Goal: Check status: Check status

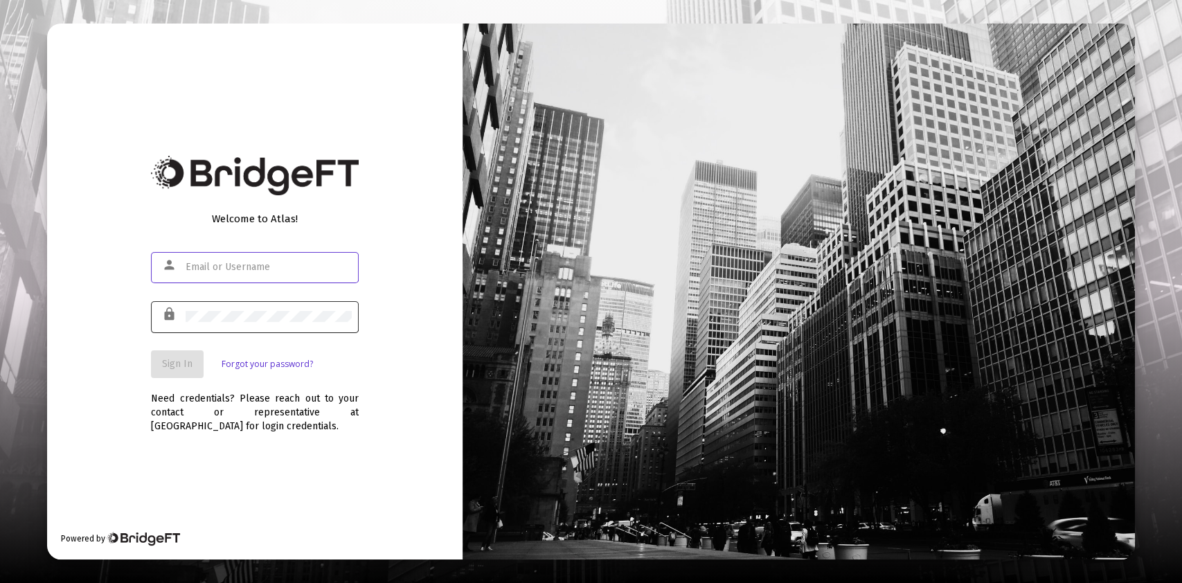
type input "[PERSON_NAME][EMAIL_ADDRESS][DOMAIN_NAME]"
click at [246, 308] on div at bounding box center [269, 316] width 166 height 34
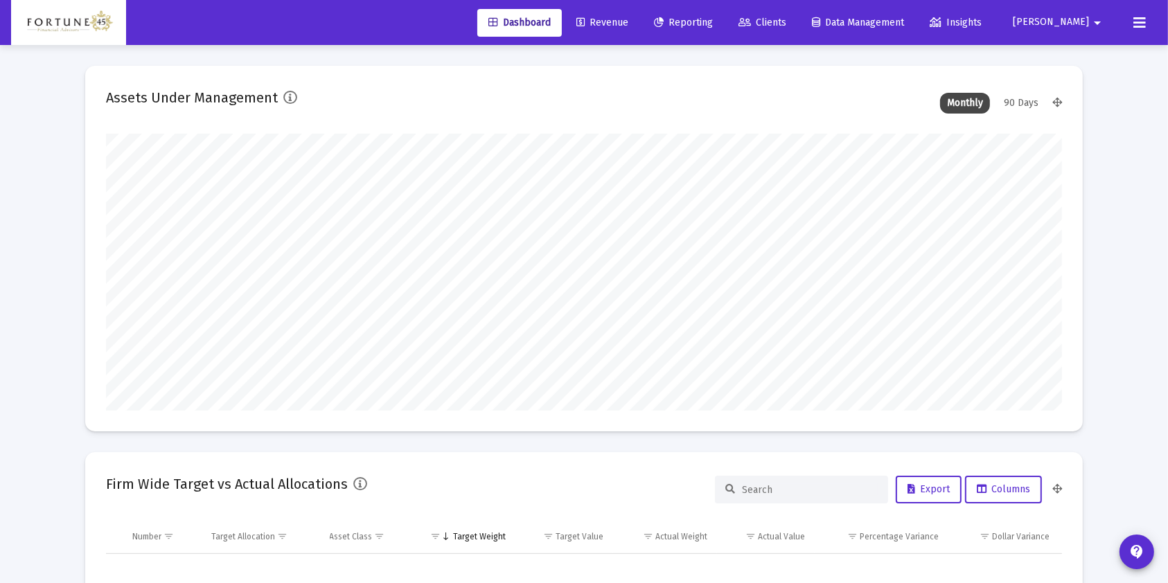
type input "[DATE]"
click at [639, 33] on link "Revenue" at bounding box center [602, 23] width 74 height 28
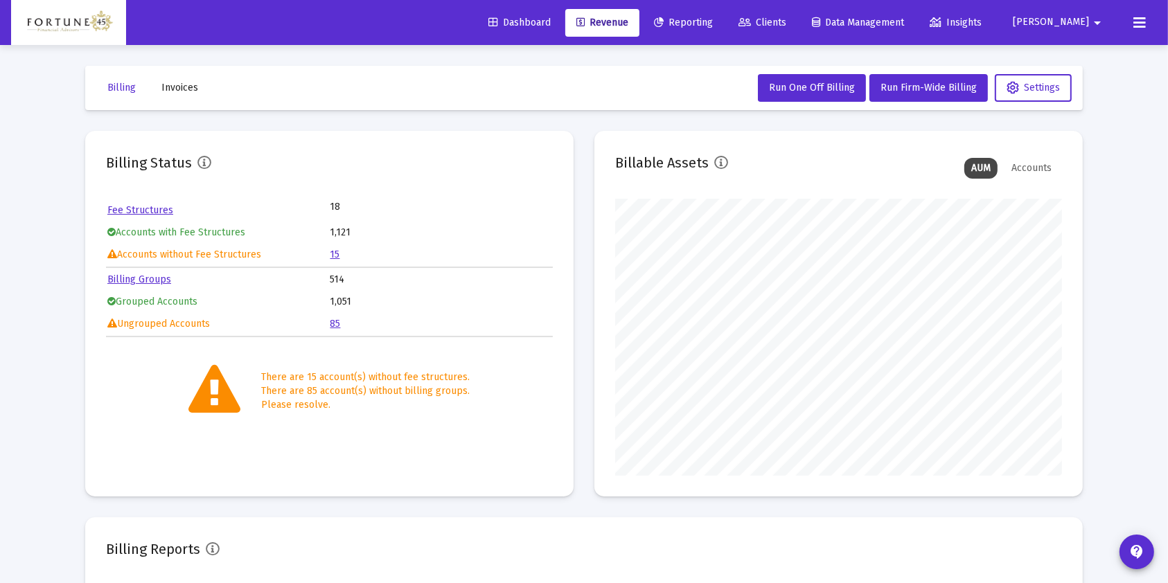
scroll to position [277, 446]
click at [938, 82] on span "Run Firm-Wide Billing" at bounding box center [928, 88] width 96 height 12
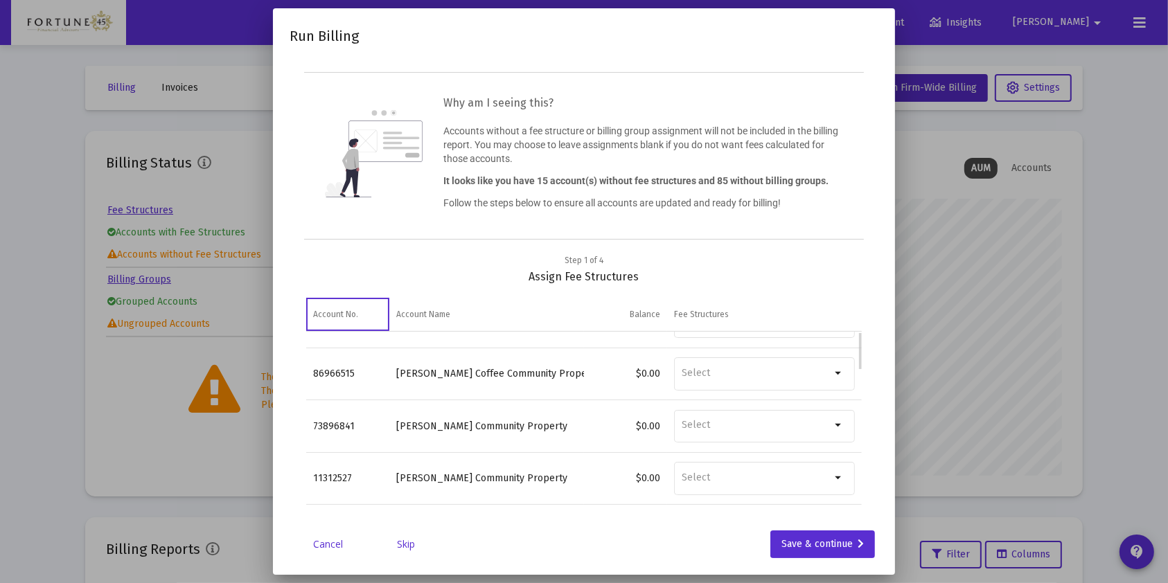
scroll to position [0, 0]
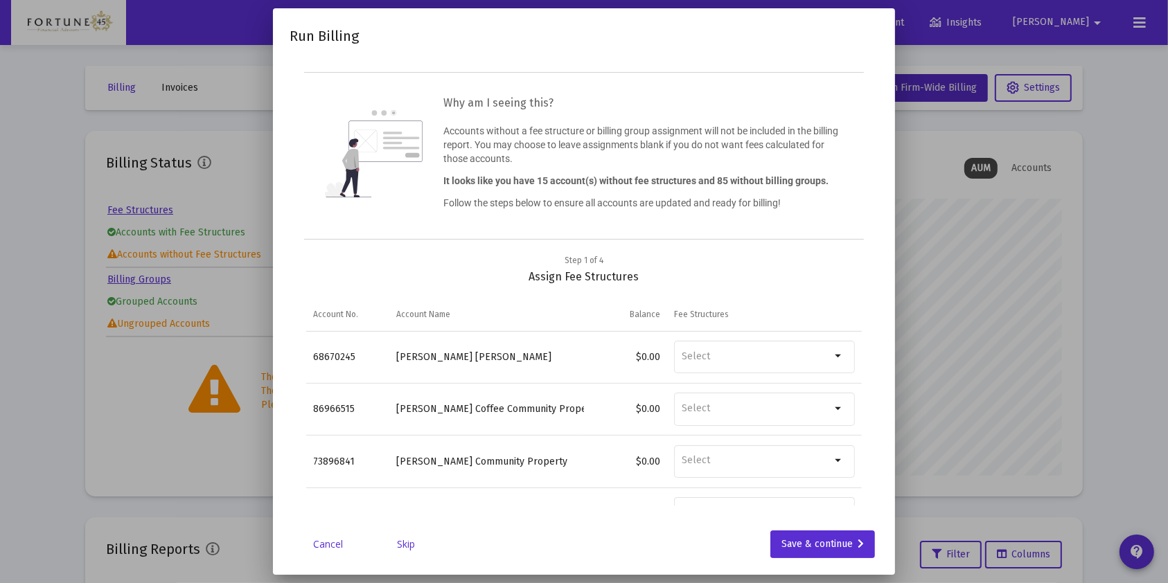
click at [403, 548] on link "Skip" at bounding box center [405, 544] width 69 height 14
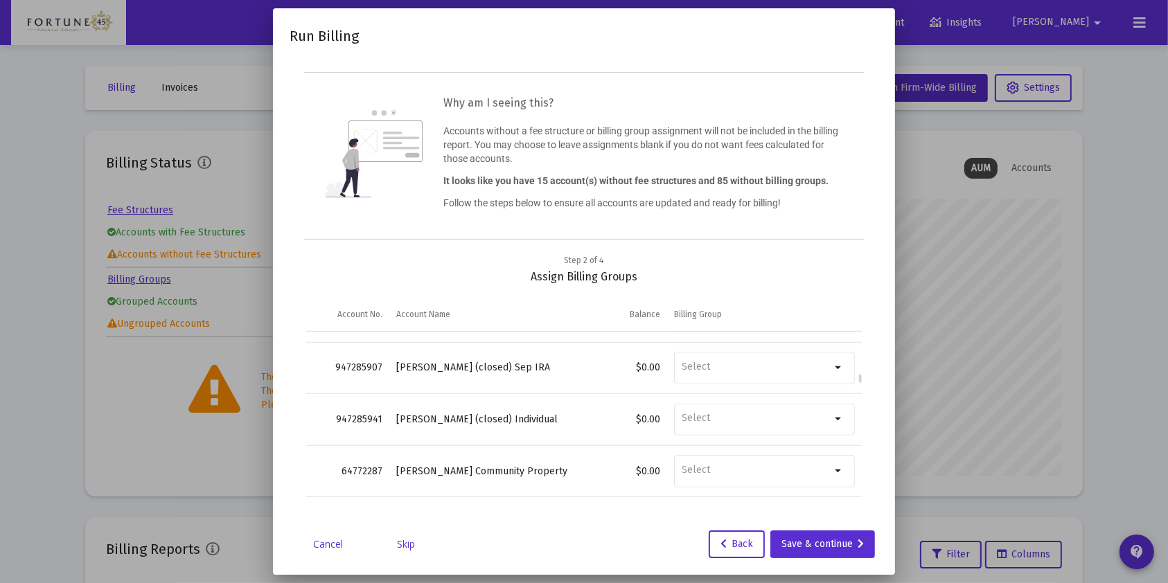
scroll to position [1069, 0]
click at [400, 547] on link "Skip" at bounding box center [405, 544] width 69 height 14
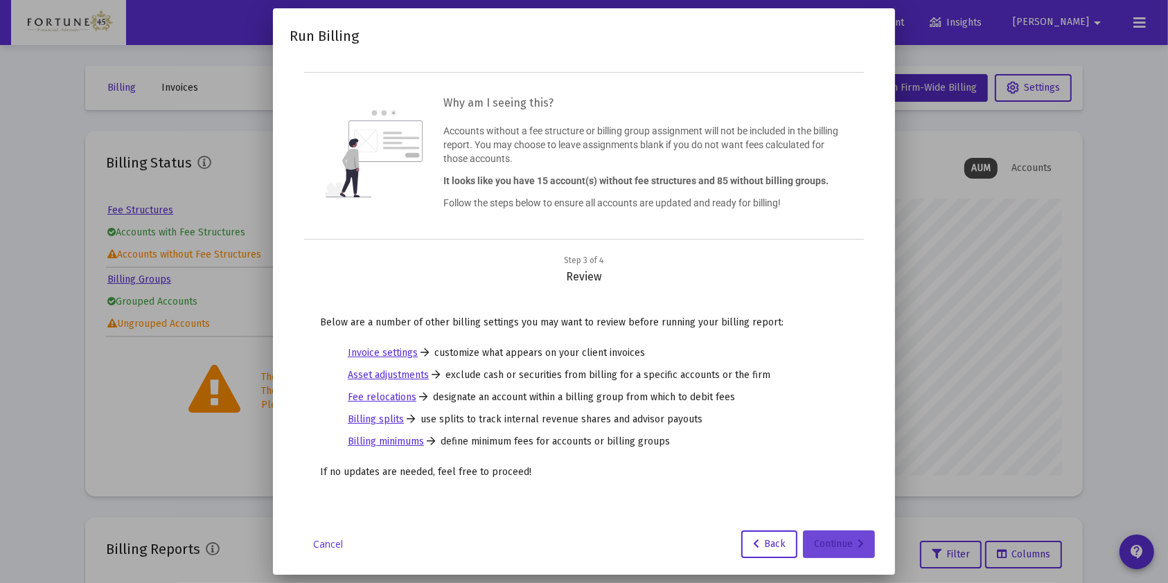
click at [825, 554] on div "Continue" at bounding box center [839, 544] width 50 height 28
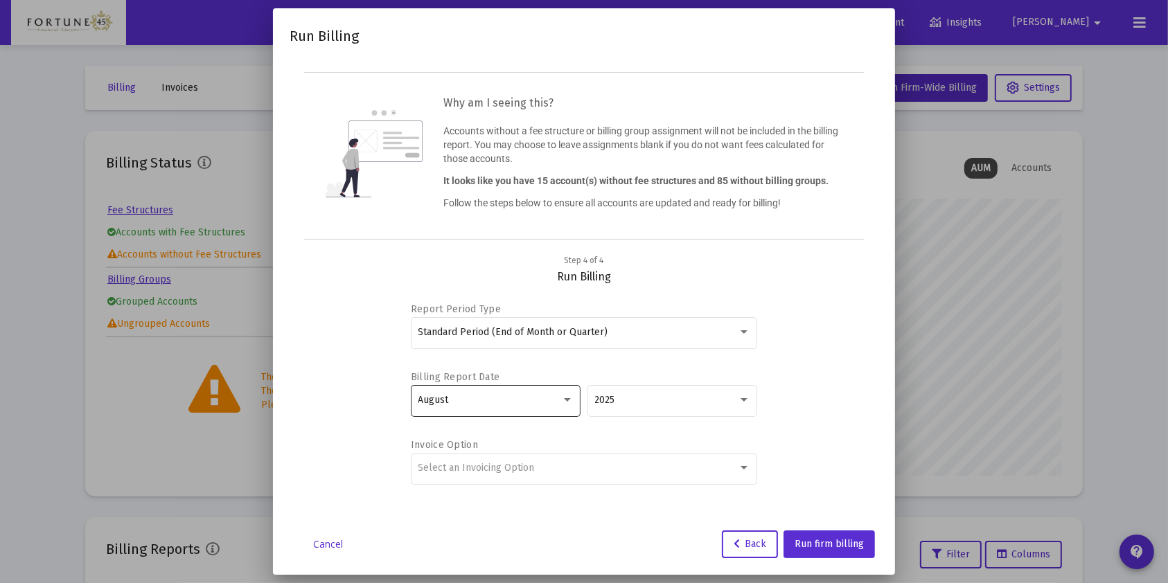
click at [507, 413] on div "August" at bounding box center [495, 400] width 155 height 34
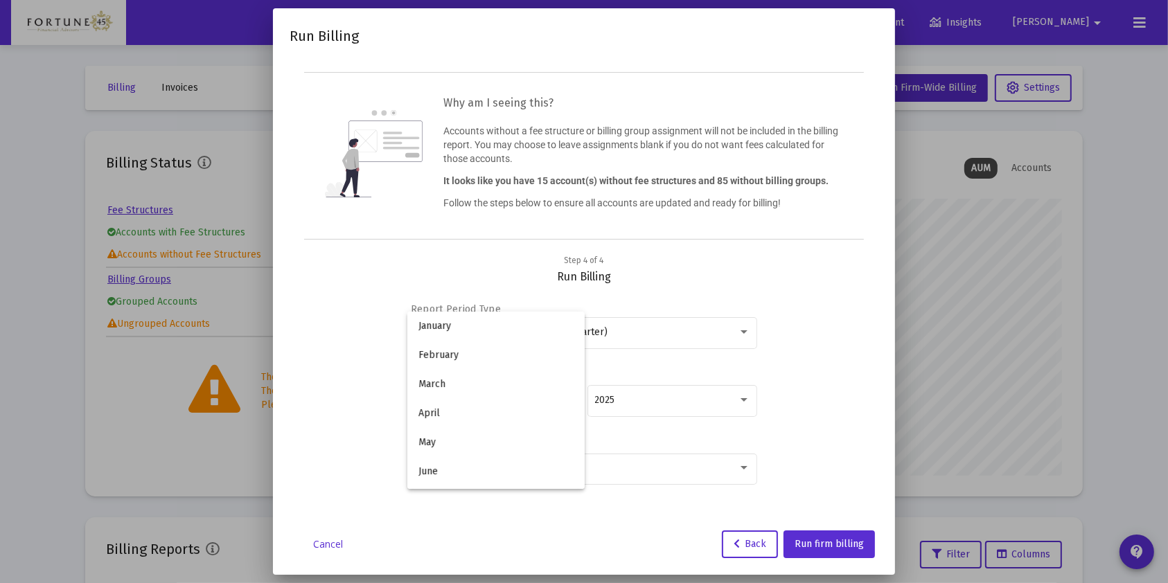
scroll to position [129, 0]
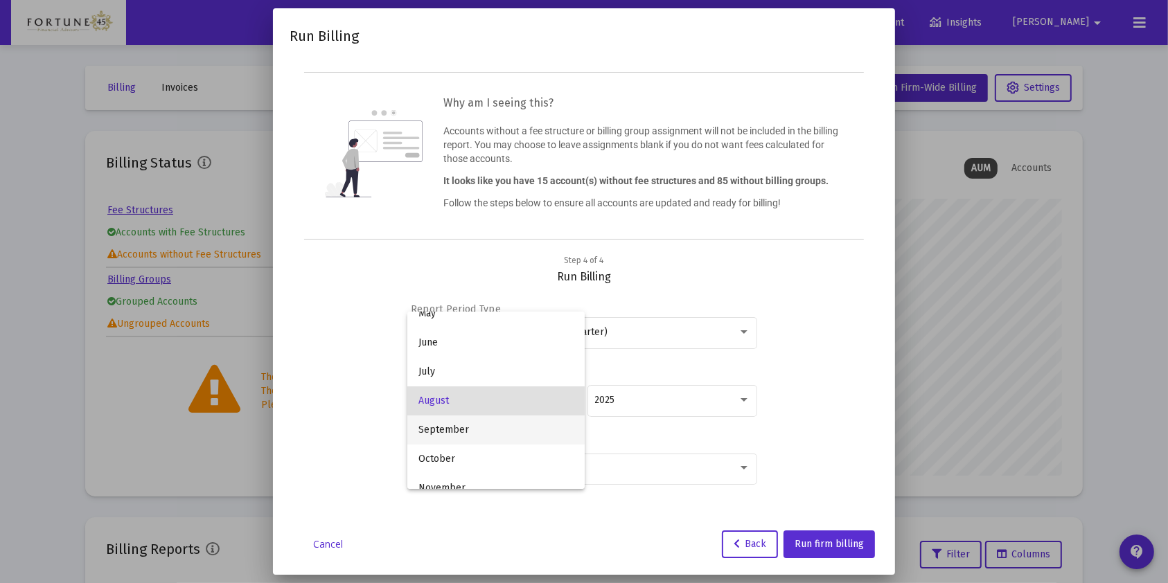
click at [483, 434] on span "September" at bounding box center [495, 430] width 155 height 29
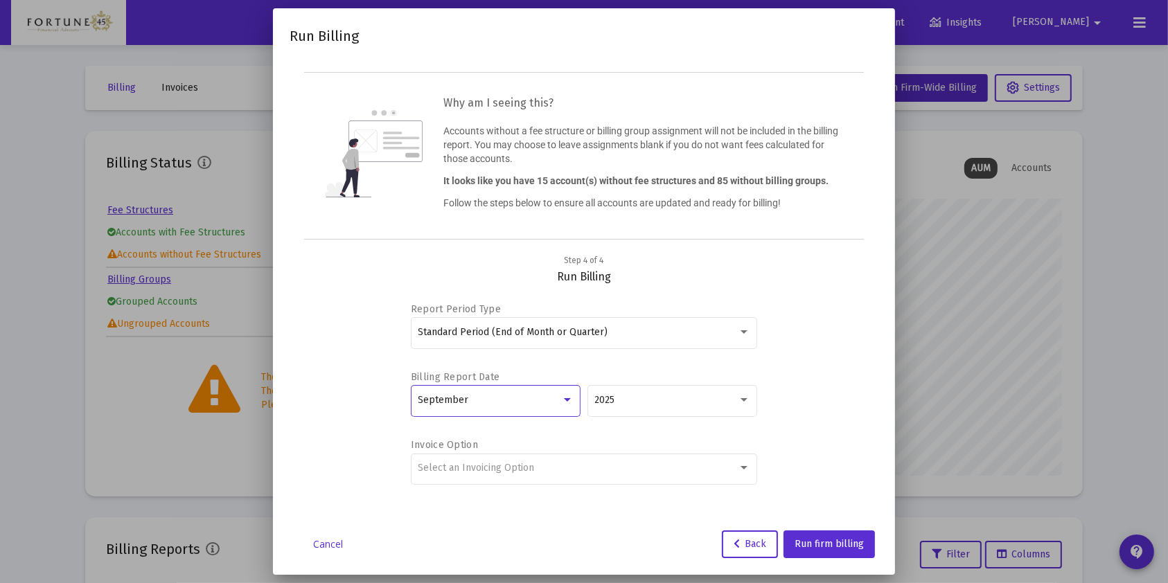
click at [796, 431] on div "Report Period Type Standard Period (End of Month or Quarter) Billing Report Dat…" at bounding box center [583, 395] width 555 height 222
click at [814, 552] on button "Run firm billing" at bounding box center [828, 544] width 91 height 28
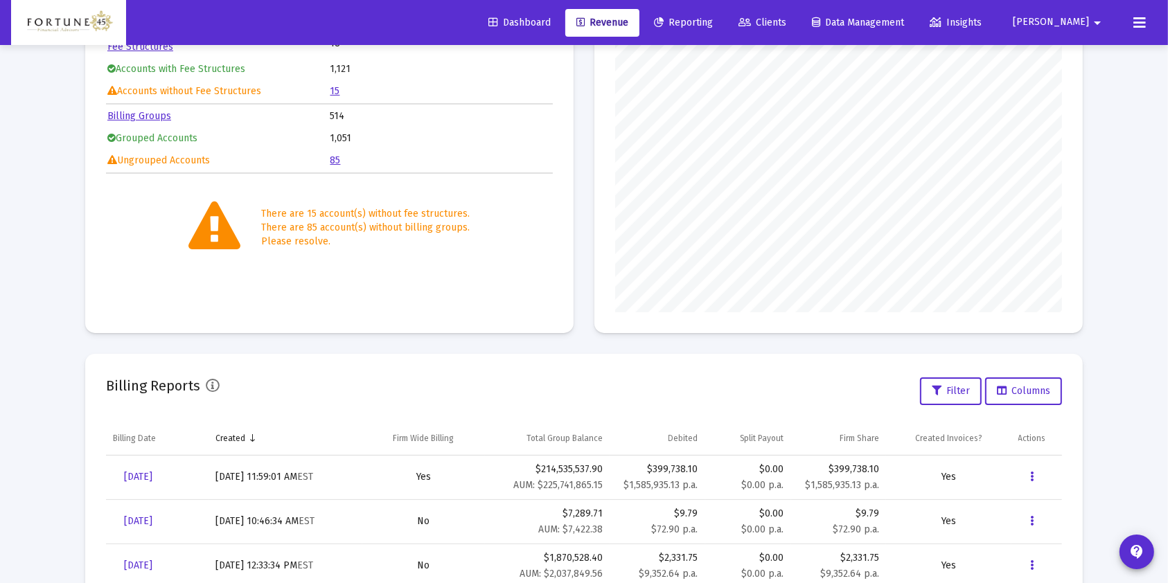
scroll to position [184, 0]
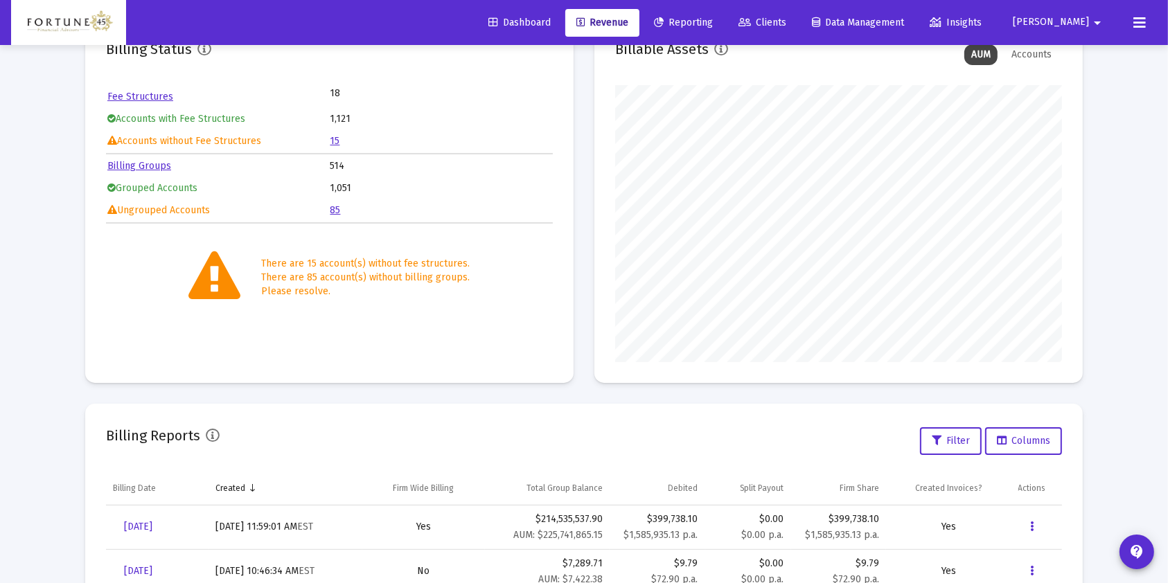
scroll to position [206, 0]
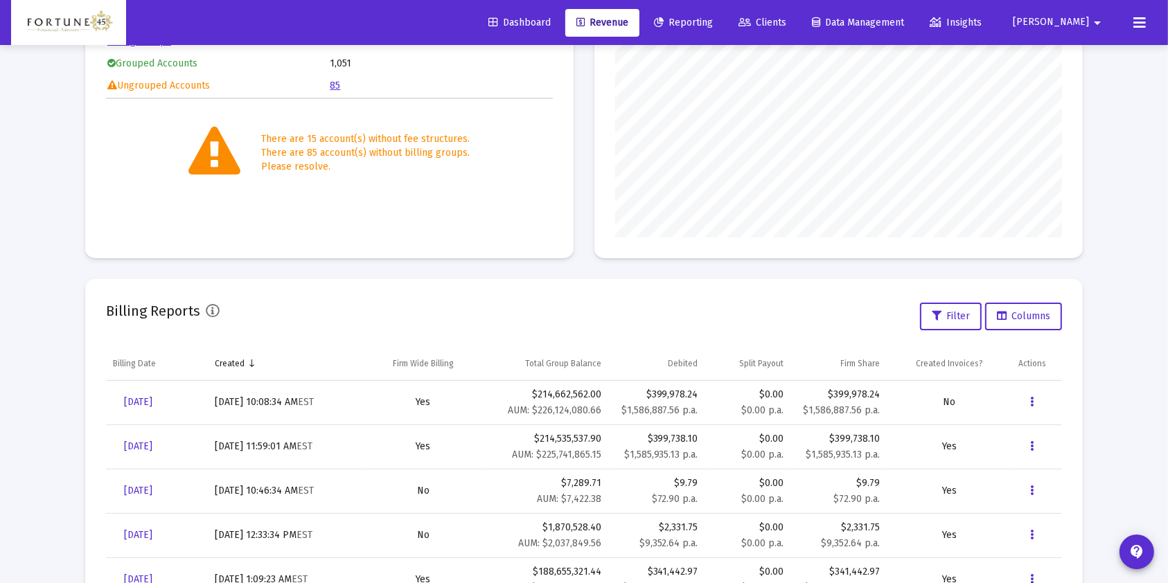
scroll to position [298, 0]
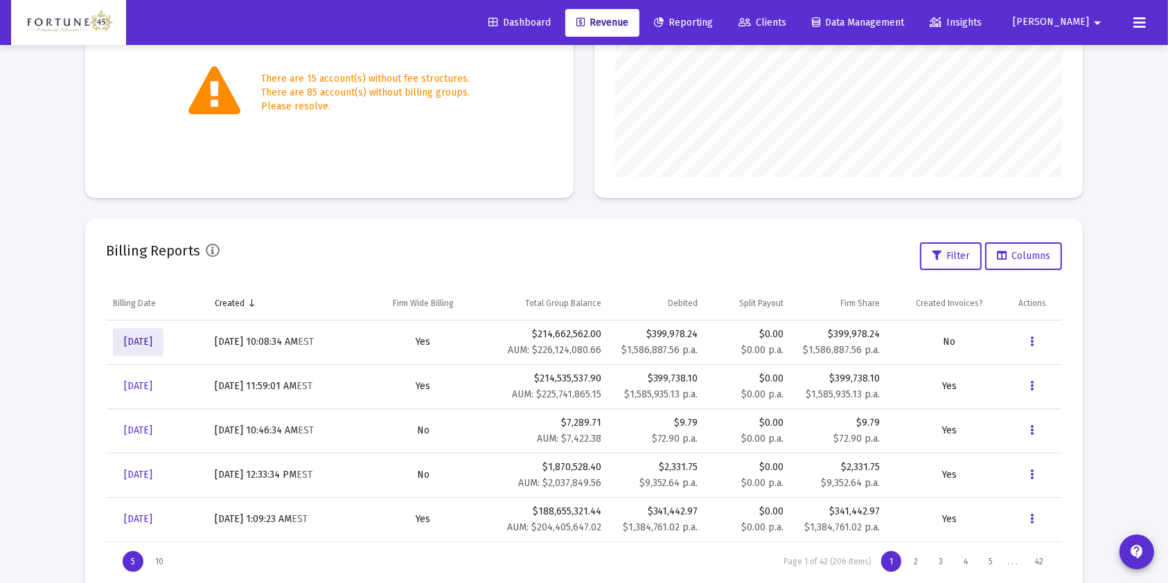
click at [147, 337] on span "[DATE]" at bounding box center [138, 342] width 28 height 12
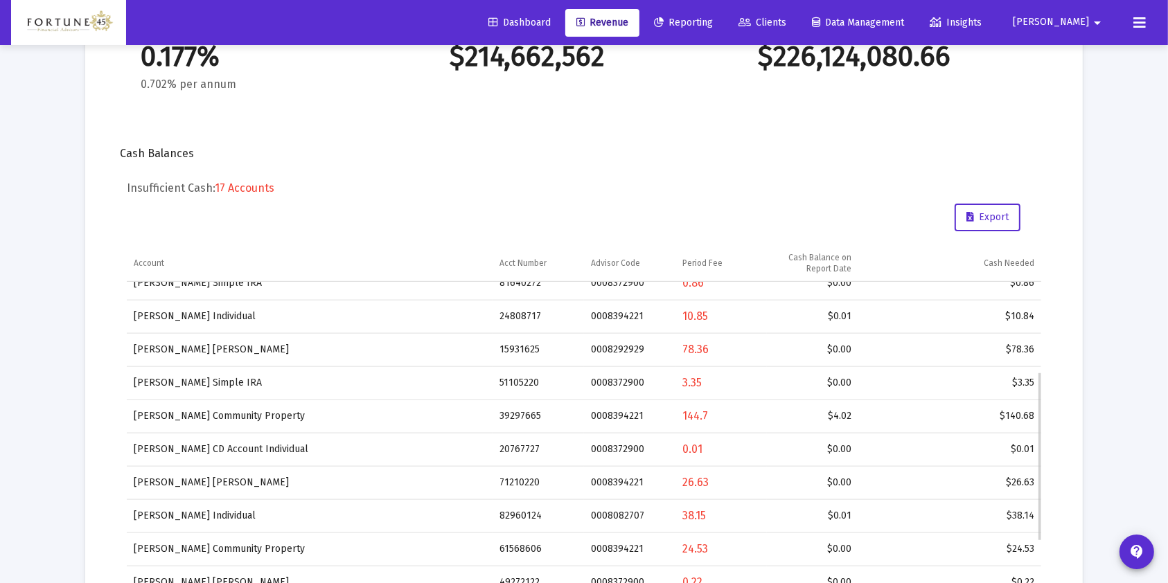
scroll to position [164, 0]
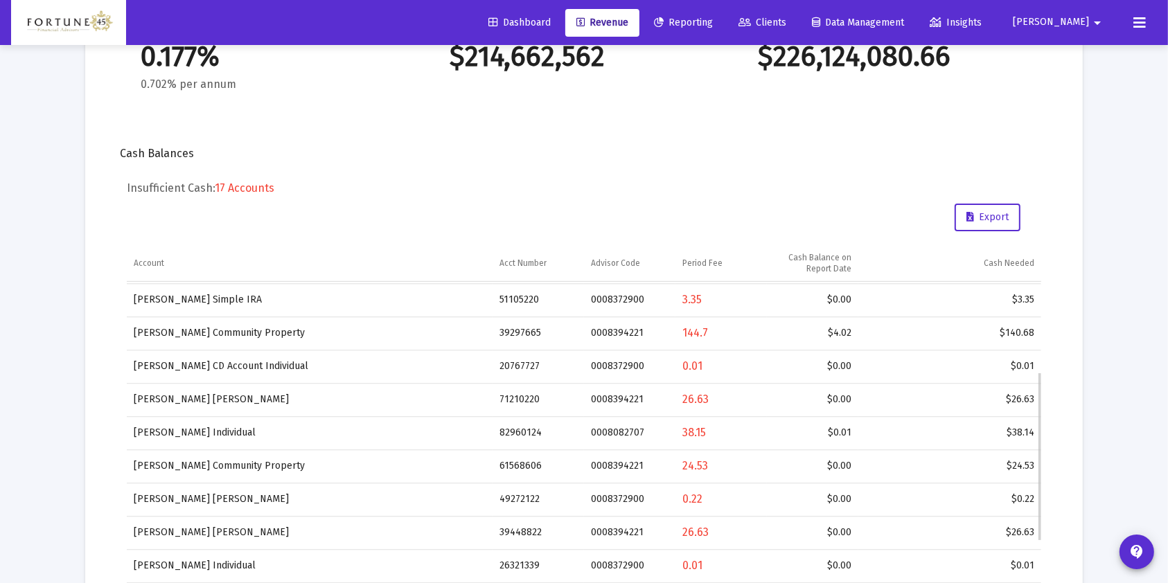
click at [512, 332] on td "39297665" at bounding box center [537, 332] width 91 height 33
copy td "39297665"
click at [526, 362] on td "20767727" at bounding box center [537, 365] width 91 height 33
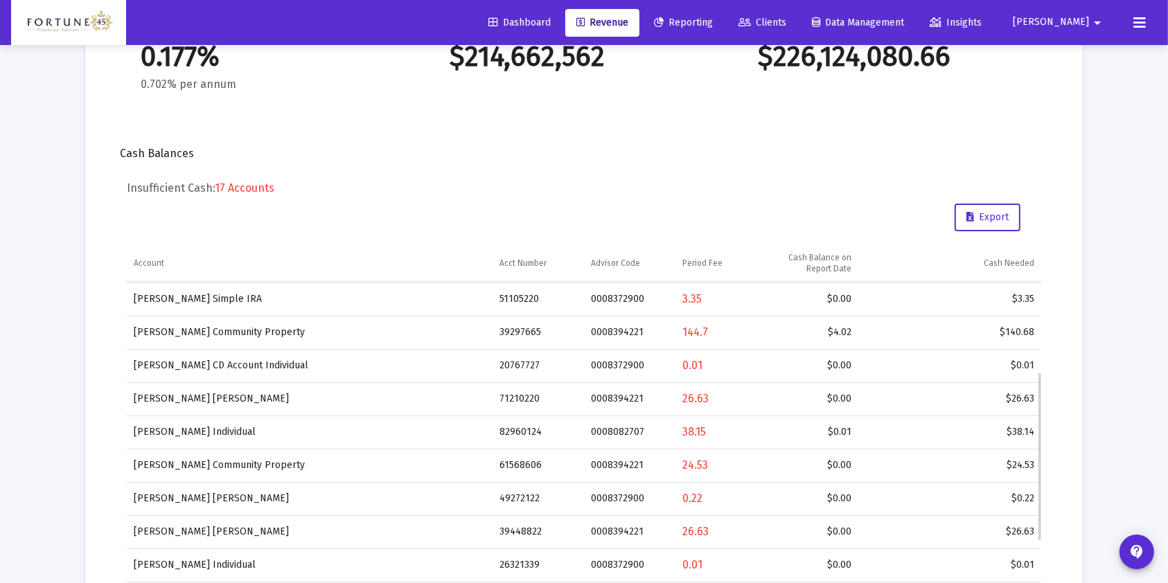
scroll to position [166, 0]
click at [526, 362] on td "20767727" at bounding box center [537, 365] width 91 height 33
copy td "20767727"
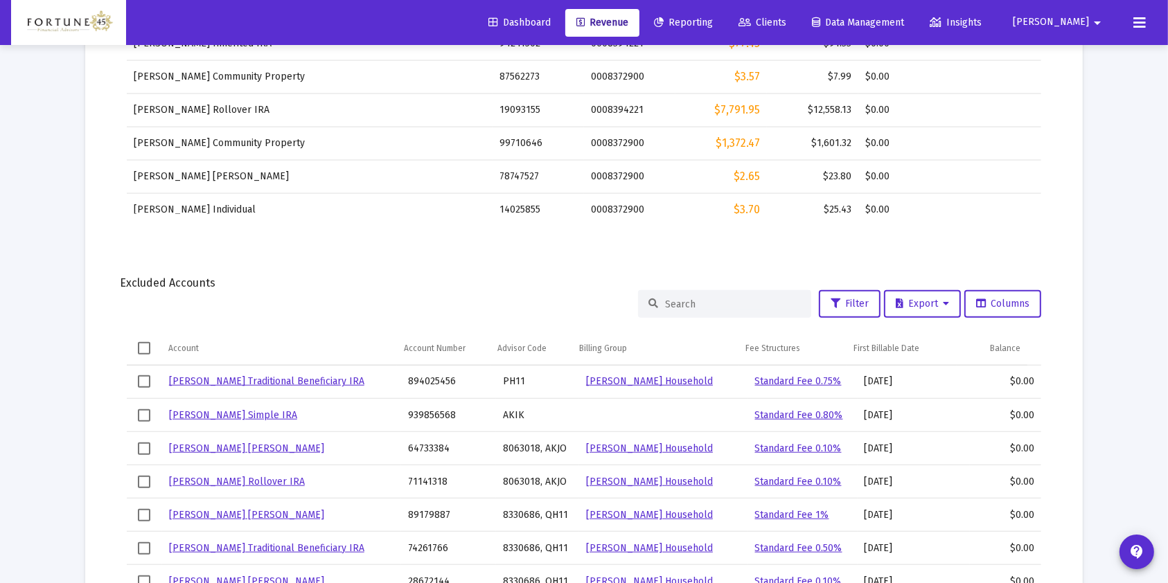
scroll to position [1152, 0]
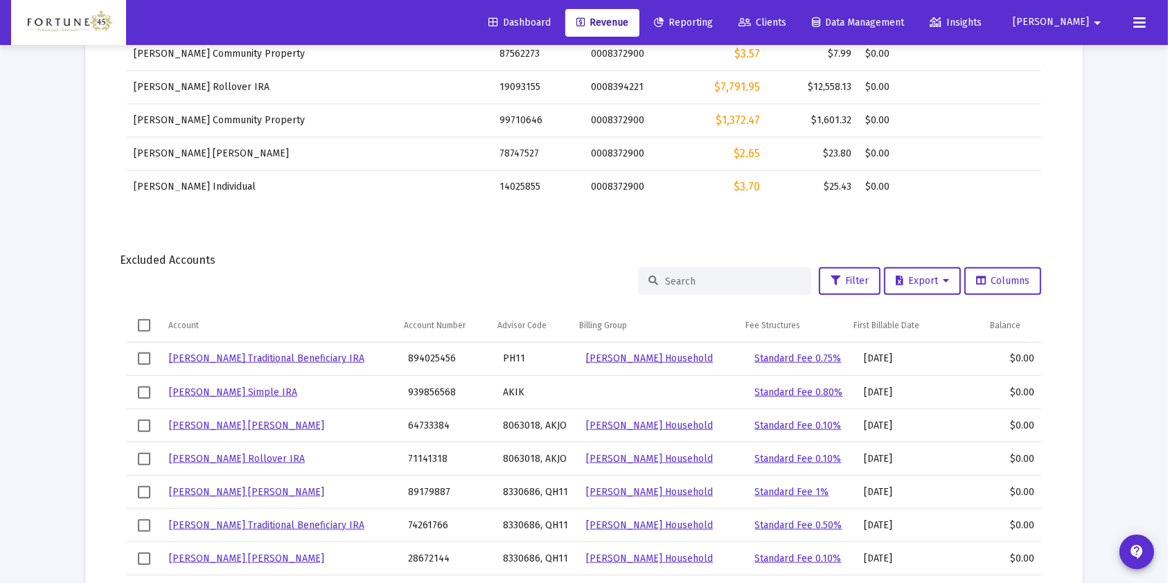
click at [688, 276] on input at bounding box center [733, 282] width 136 height 12
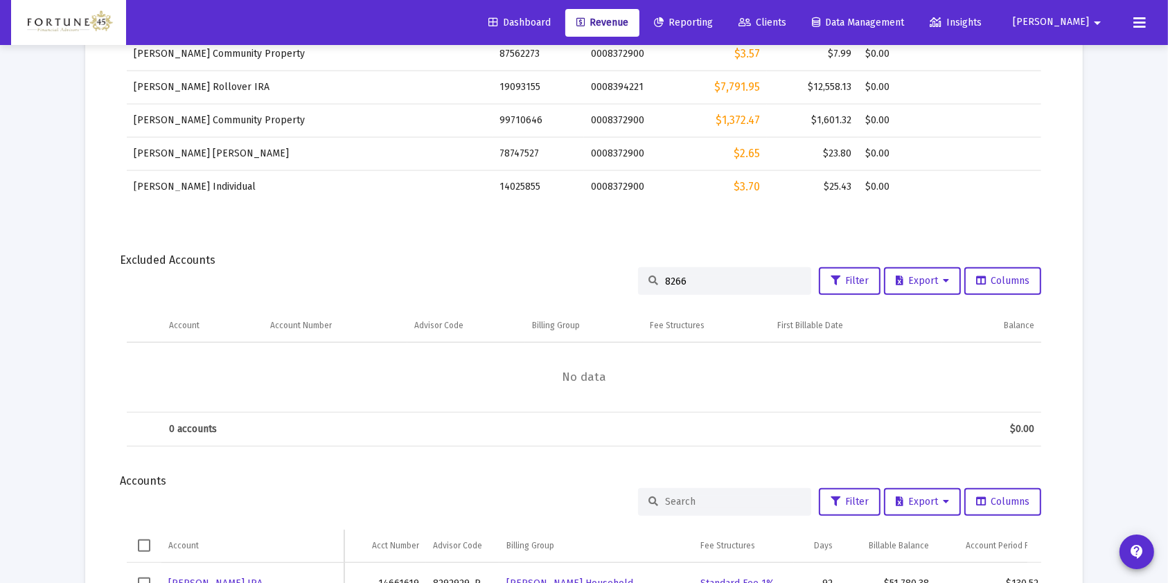
type input "8266"
click at [671, 272] on div "8266" at bounding box center [724, 281] width 173 height 28
click at [668, 276] on input "8266" at bounding box center [733, 282] width 136 height 12
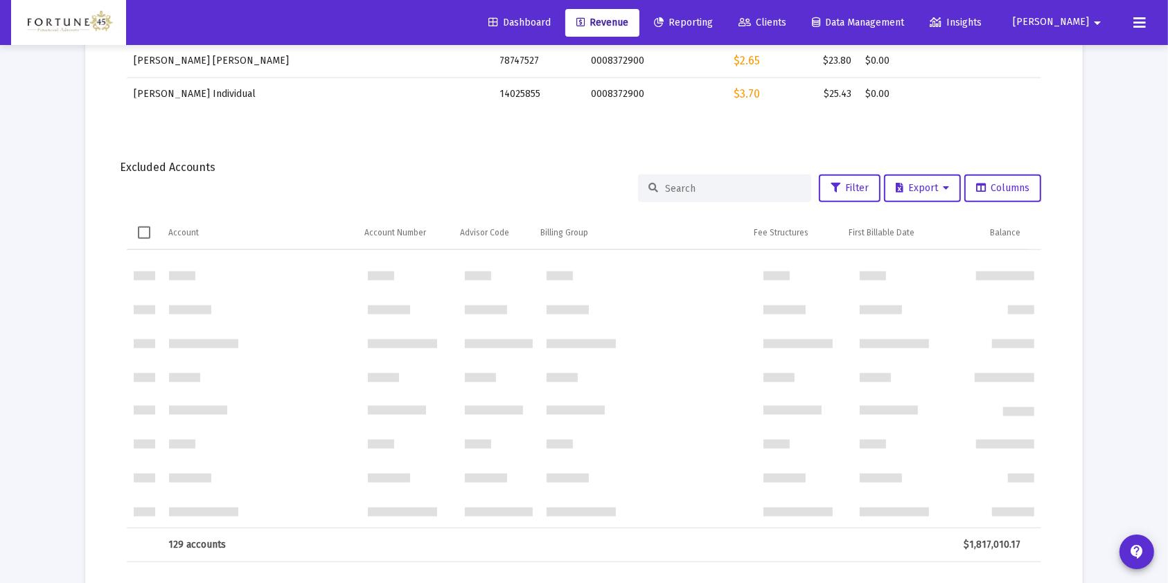
scroll to position [0, 0]
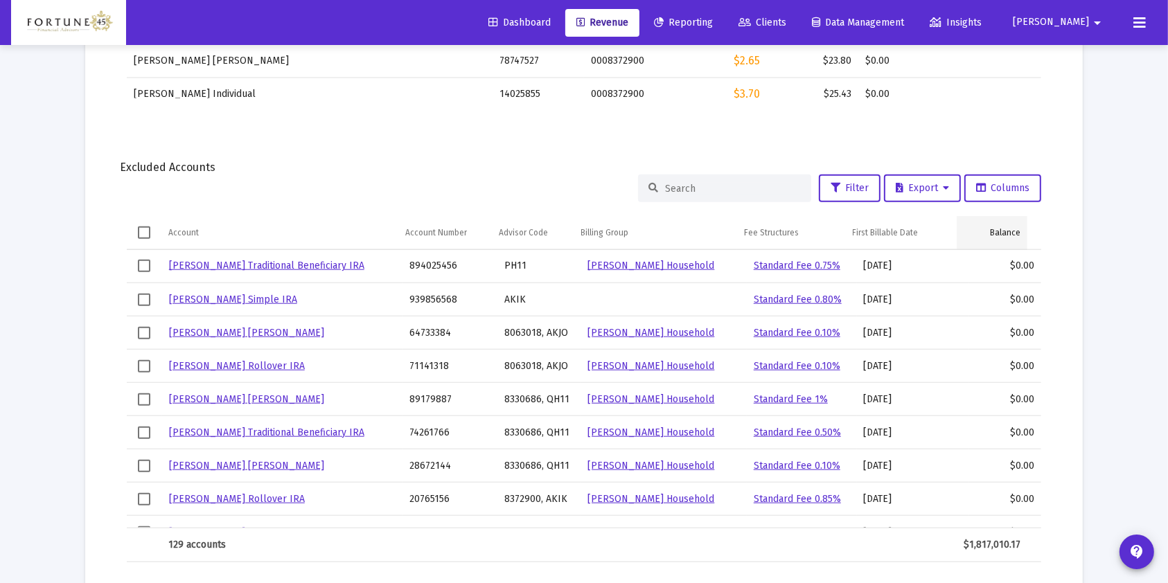
click at [1004, 229] on div "Balance" at bounding box center [1005, 232] width 30 height 11
click at [997, 232] on div "Balance" at bounding box center [1005, 232] width 30 height 11
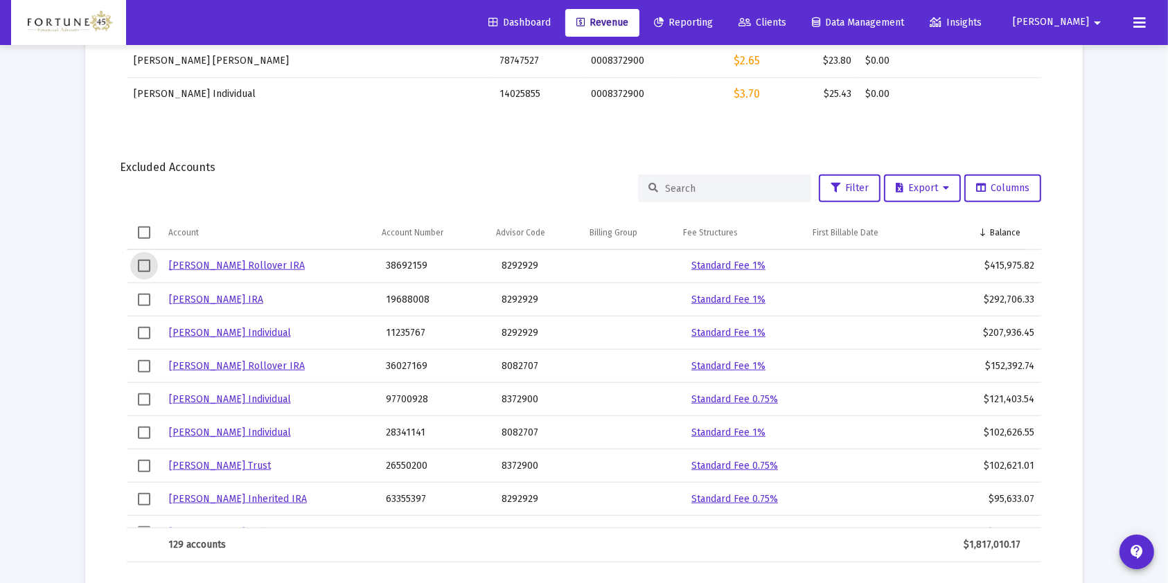
click at [148, 265] on span "Select row" at bounding box center [144, 266] width 12 height 12
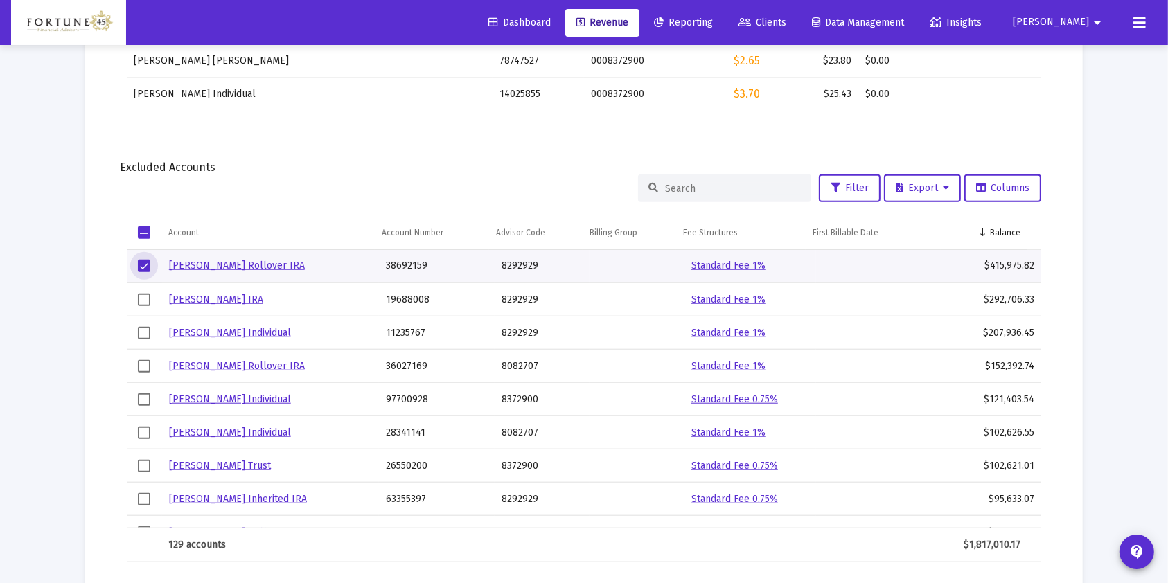
click at [148, 265] on span "Select row" at bounding box center [144, 266] width 12 height 12
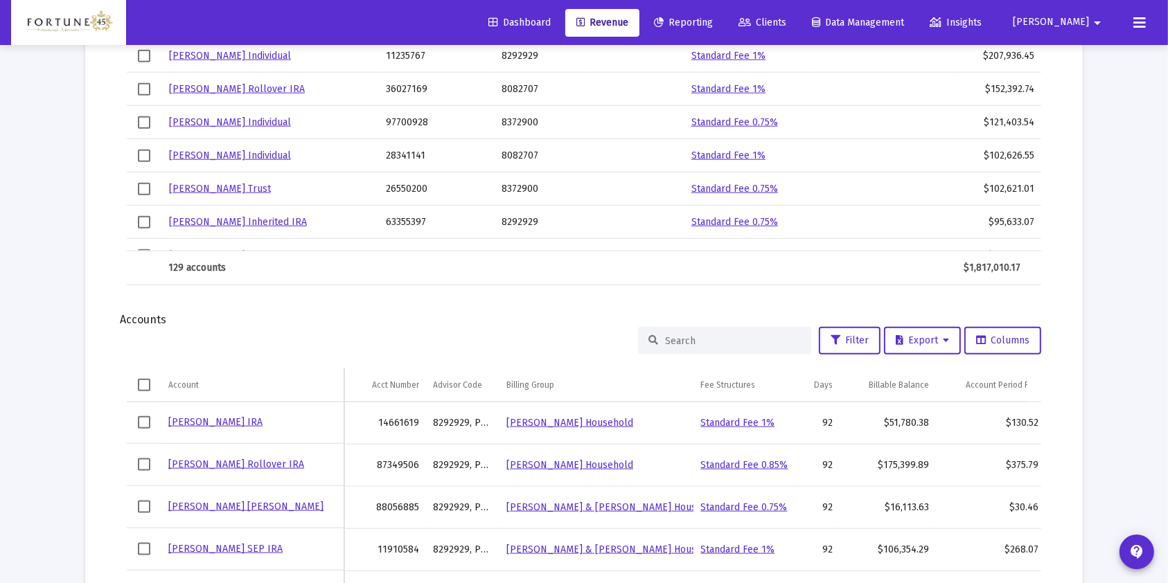
scroll to position [1708, 0]
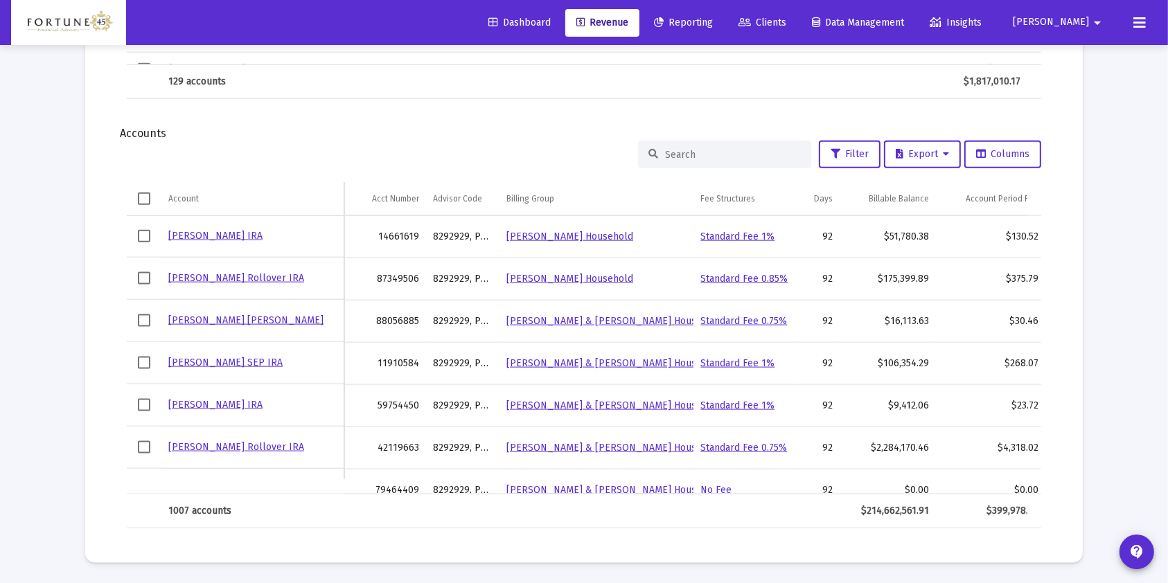
click at [672, 152] on input at bounding box center [733, 155] width 136 height 12
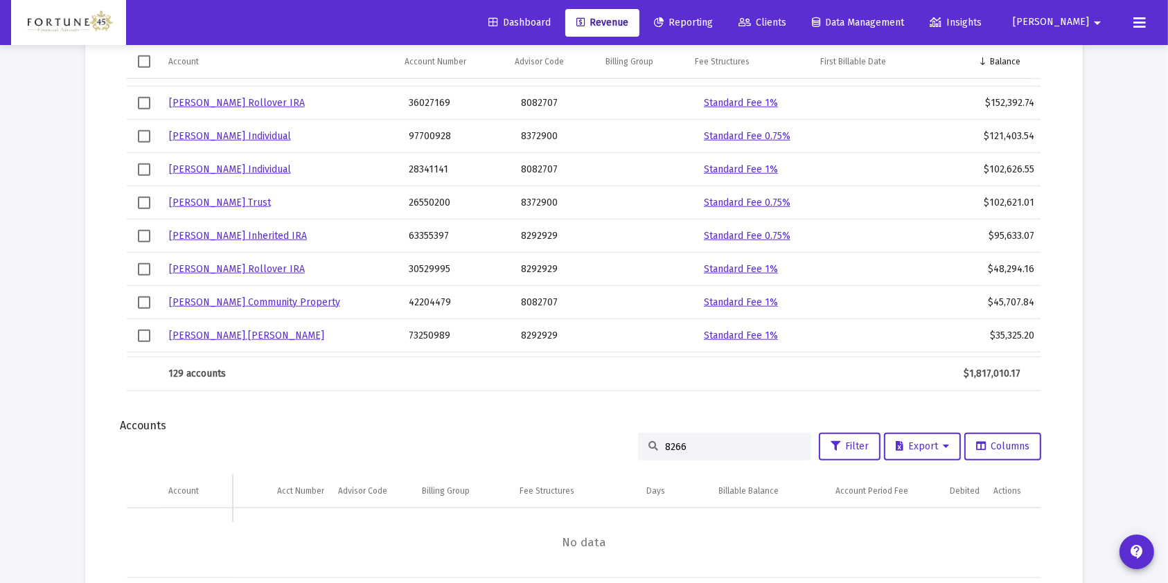
scroll to position [1434, 0]
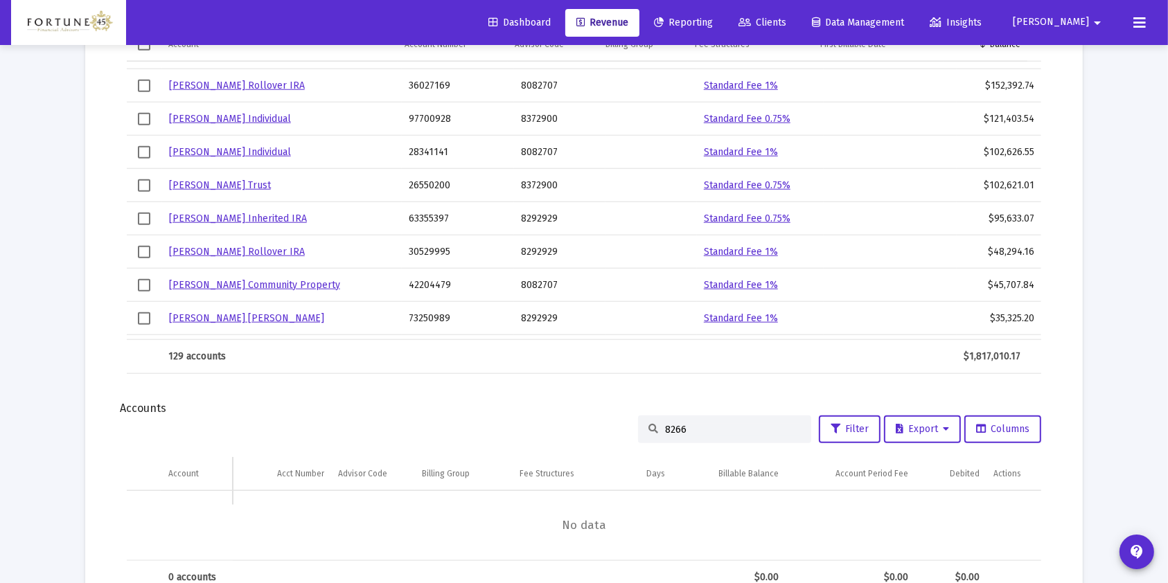
drag, startPoint x: 696, startPoint y: 426, endPoint x: 613, endPoint y: 429, distance: 83.1
click at [613, 429] on div "8266 Filter Export Columns" at bounding box center [584, 430] width 914 height 28
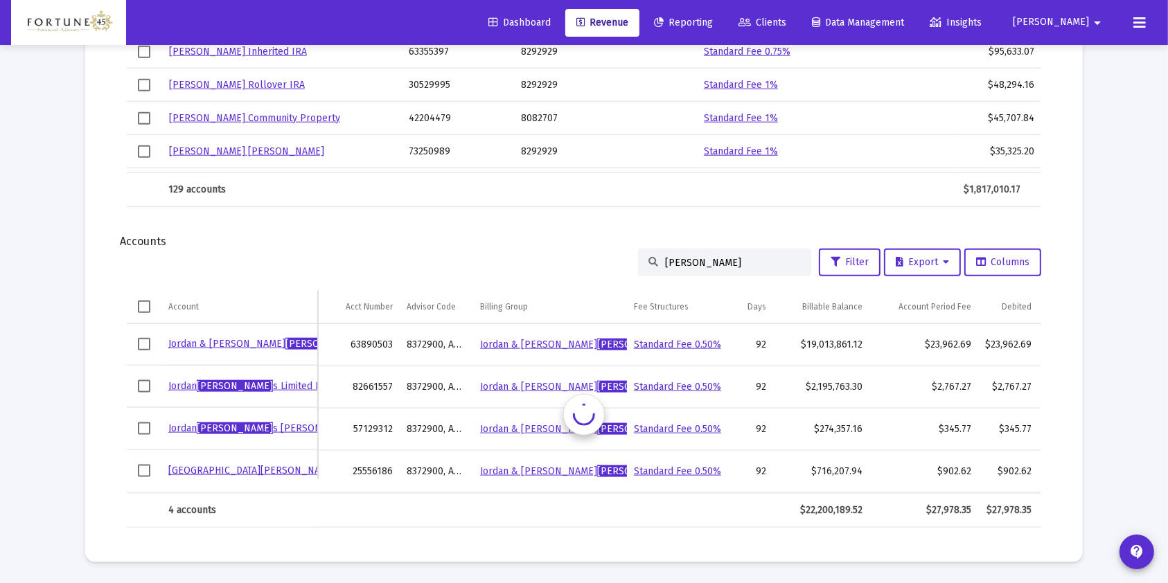
scroll to position [1612, 0]
type input "earl"
click at [953, 380] on div "$2,767.27" at bounding box center [924, 387] width 96 height 14
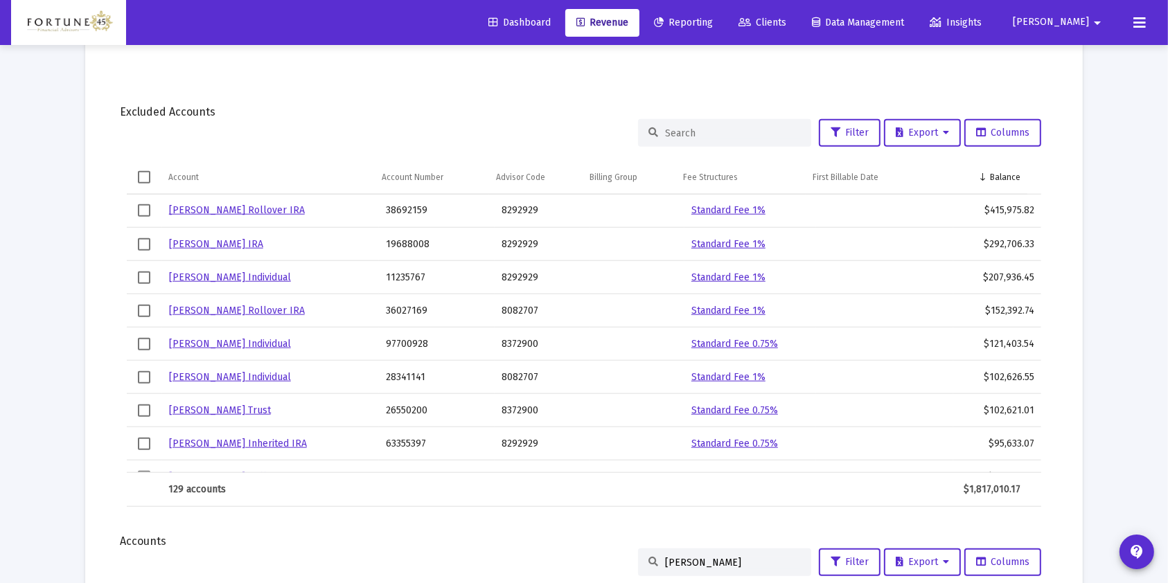
scroll to position [1335, 0]
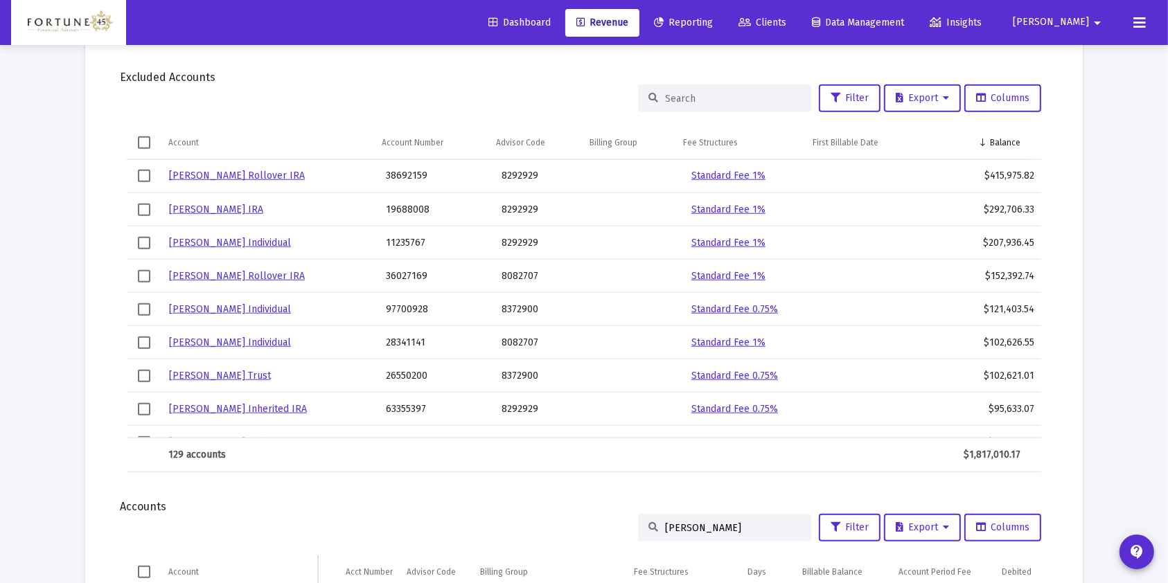
click at [274, 175] on link "Justin Haddad Rollover IRA" at bounding box center [237, 176] width 136 height 12
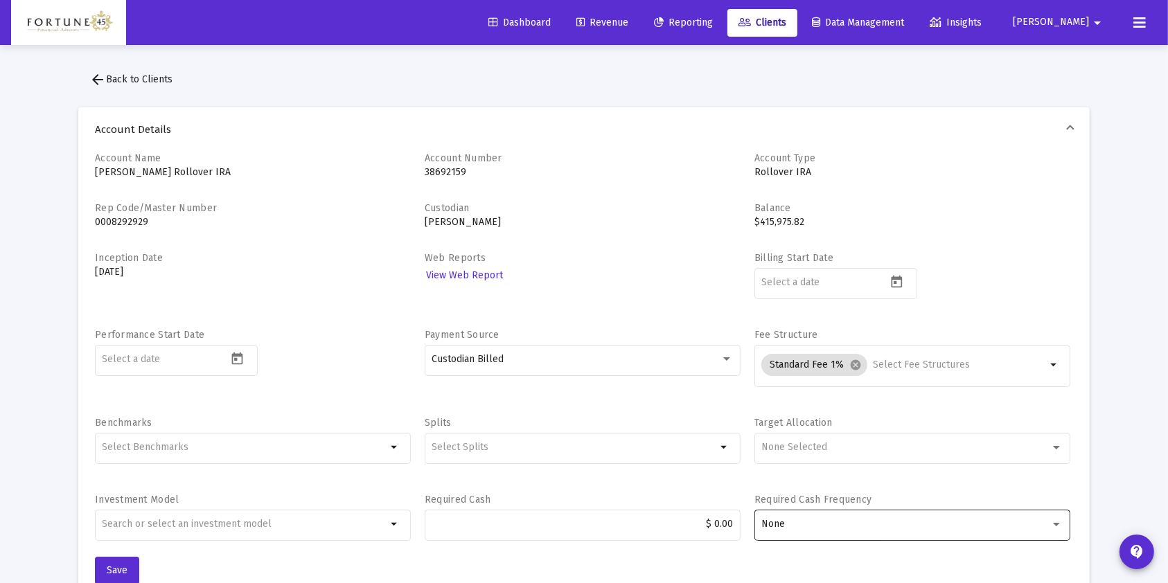
click at [814, 528] on div "None" at bounding box center [905, 524] width 289 height 11
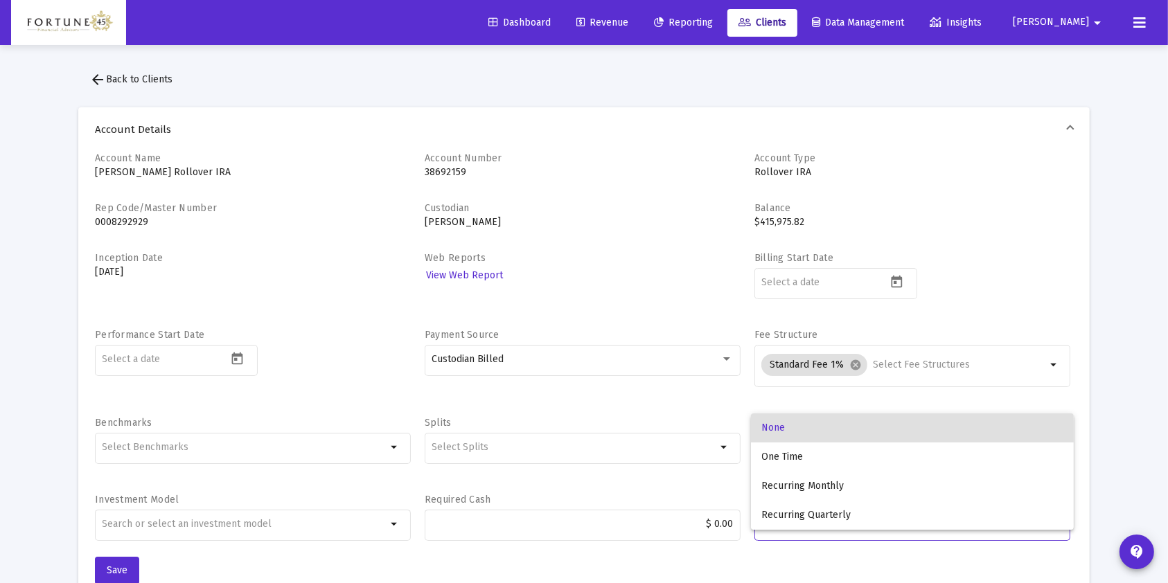
click at [1143, 401] on div at bounding box center [584, 291] width 1168 height 583
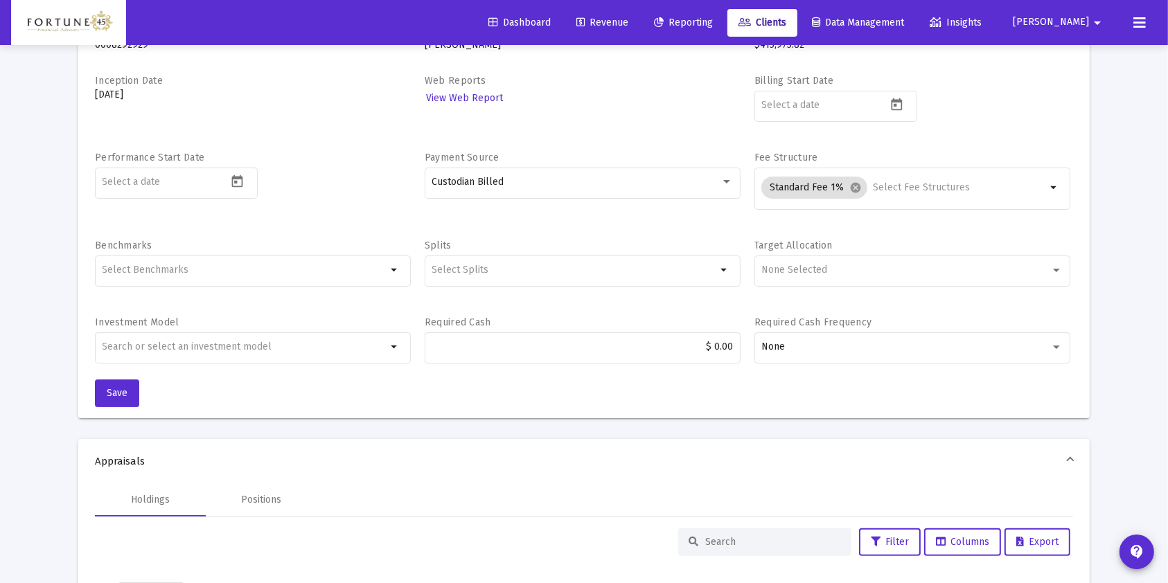
scroll to position [184, 0]
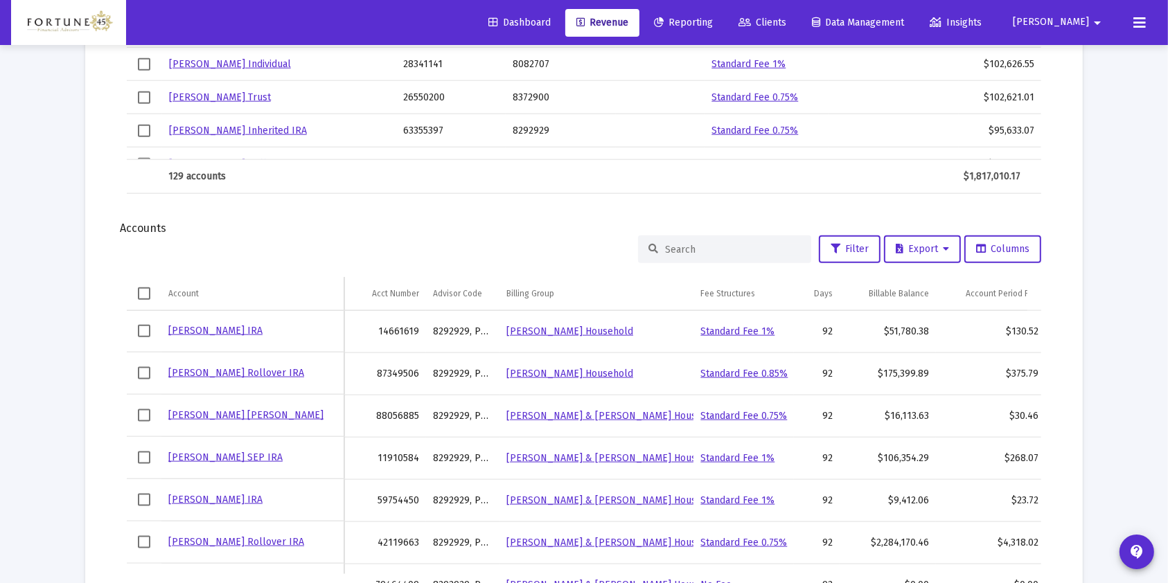
scroll to position [1614, 0]
click at [206, 329] on link "Jesse Benedetto Rollover IRA" at bounding box center [215, 330] width 94 height 12
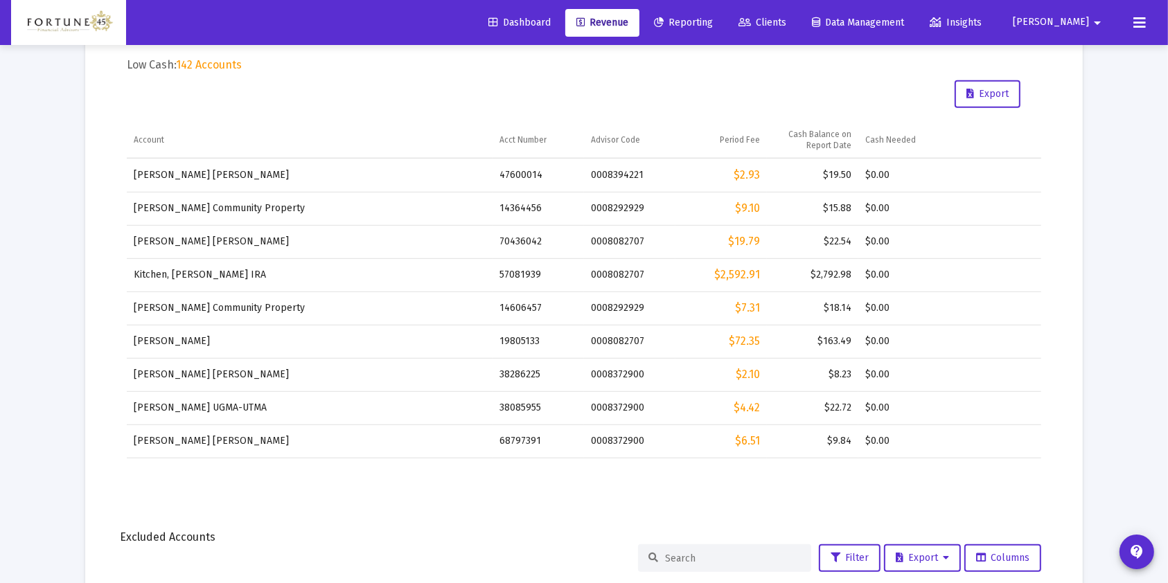
scroll to position [1152, 0]
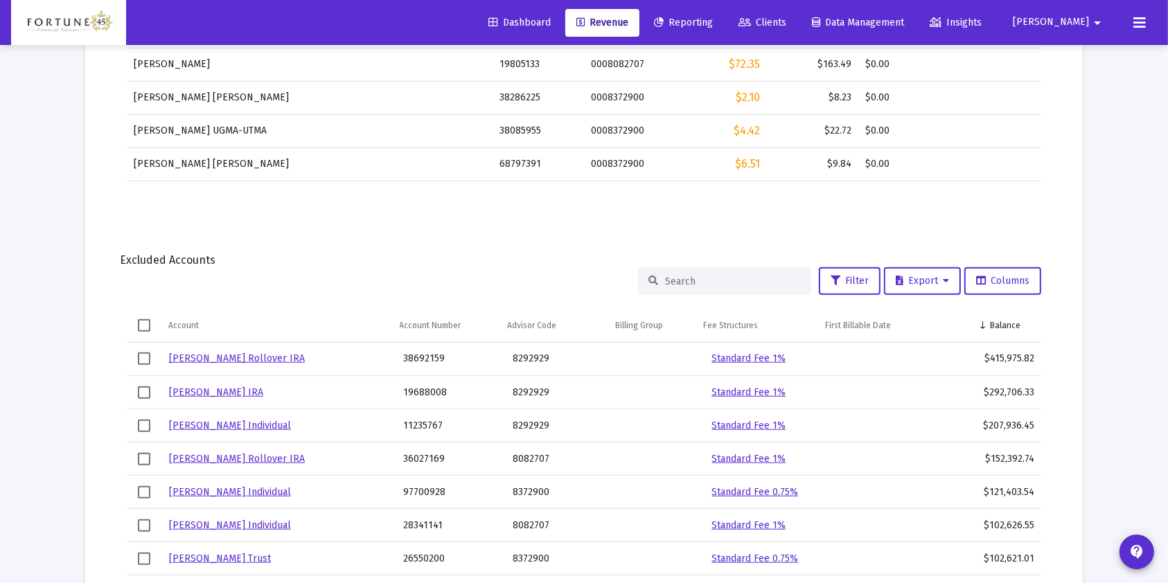
click at [253, 355] on link "Justin Haddad Rollover IRA" at bounding box center [237, 358] width 136 height 12
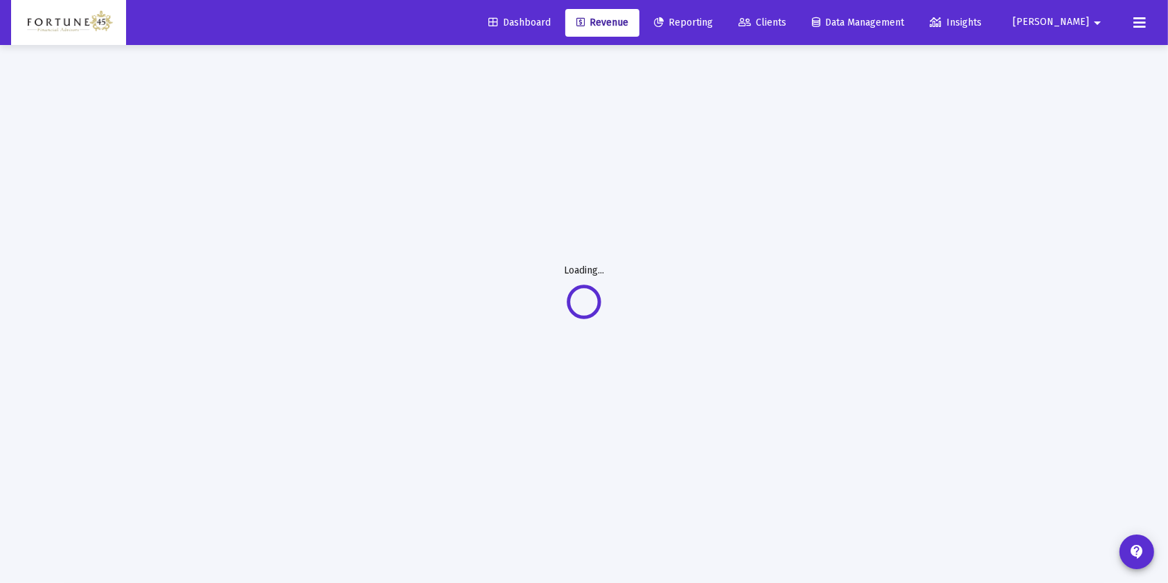
scroll to position [44, 0]
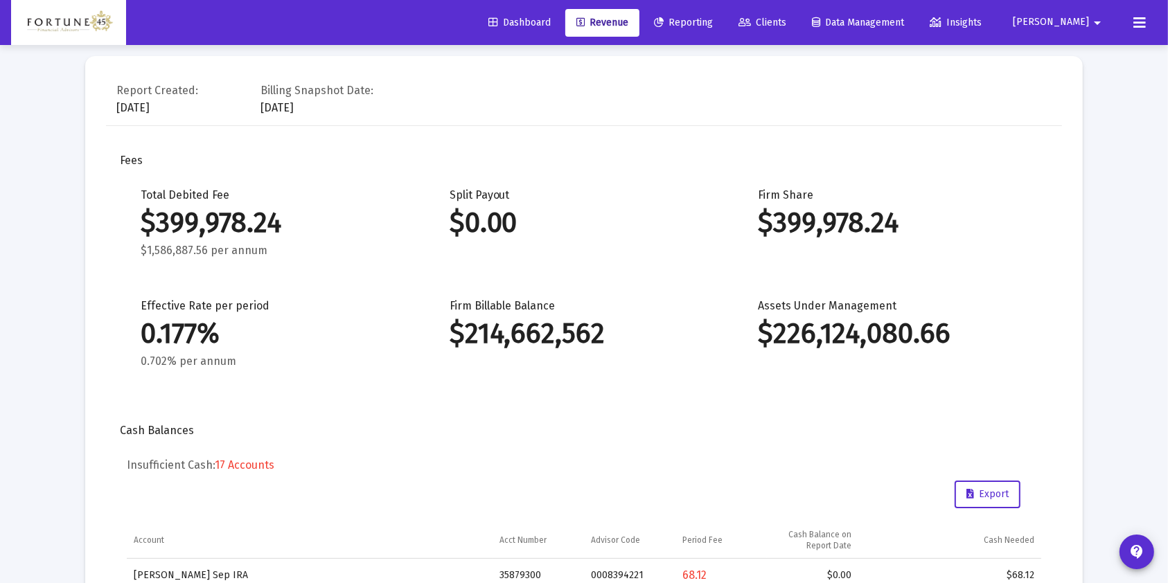
click at [1148, 24] on button at bounding box center [1139, 23] width 28 height 28
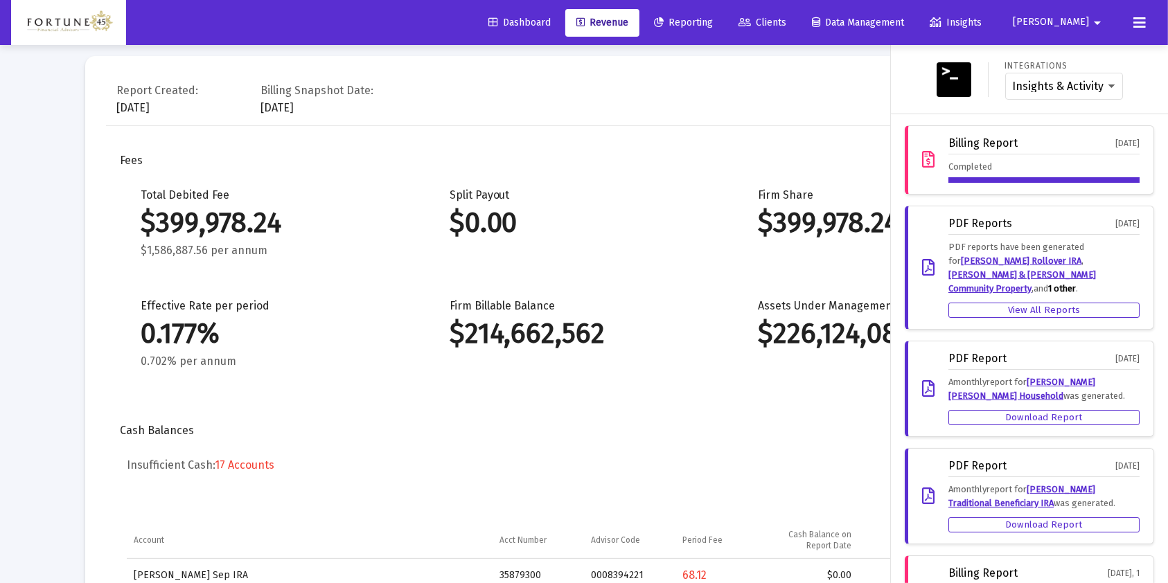
click at [1076, 16] on span "Jesse arrow_drop_down" at bounding box center [1058, 22] width 93 height 12
click at [1077, 16] on div at bounding box center [584, 291] width 1168 height 583
click at [1141, 19] on icon at bounding box center [1139, 23] width 12 height 17
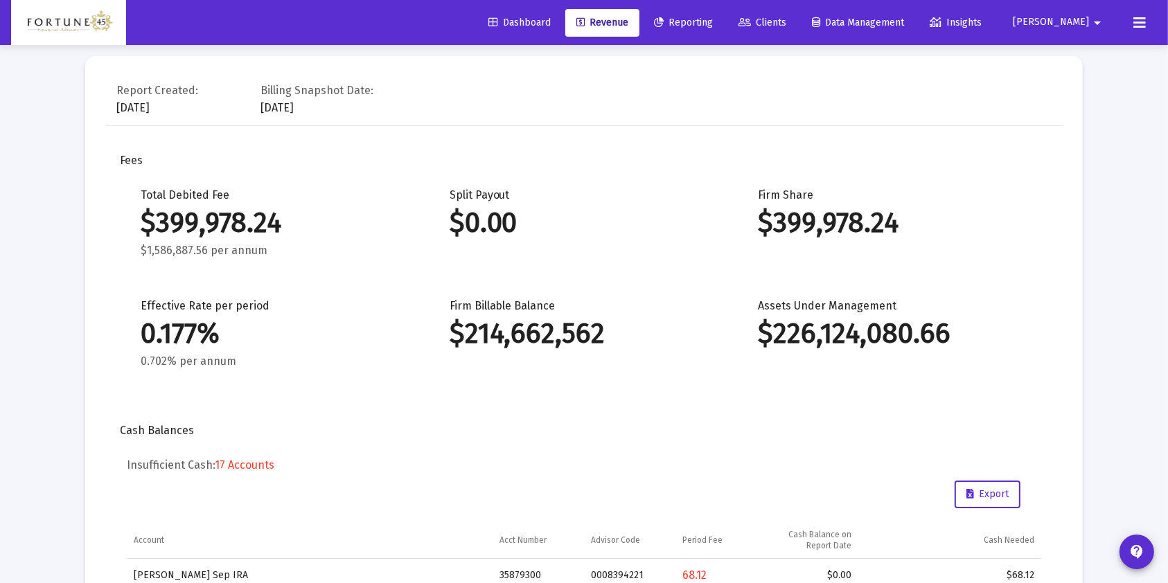
click at [53, 18] on img at bounding box center [68, 23] width 94 height 28
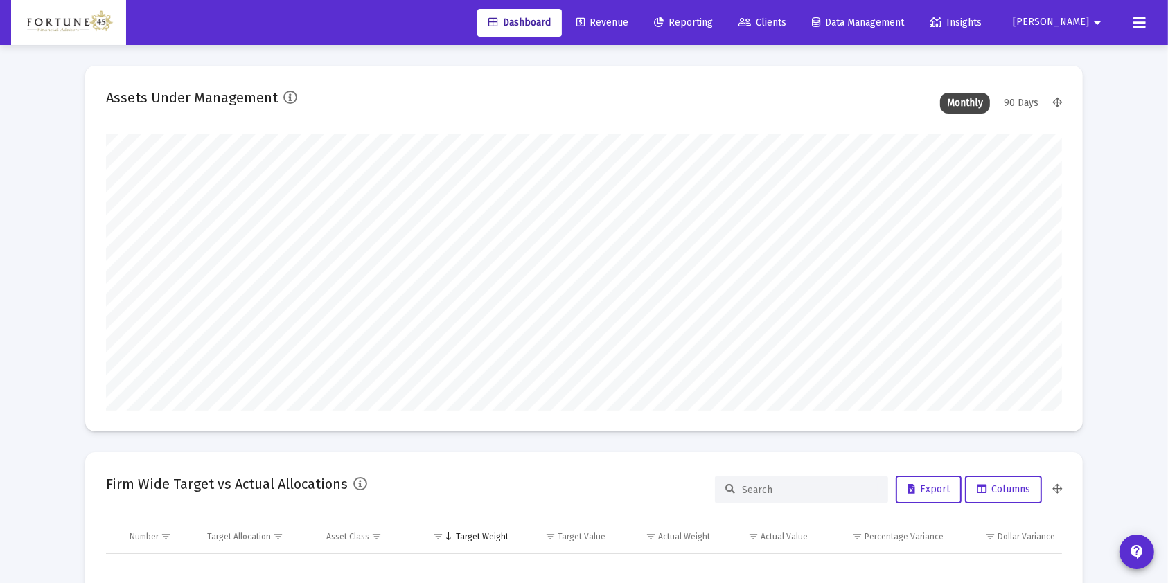
scroll to position [277, 446]
click at [1094, 15] on mat-icon "arrow_drop_down" at bounding box center [1097, 23] width 17 height 28
click at [1139, 18] on div at bounding box center [584, 291] width 1168 height 583
click at [1139, 18] on icon at bounding box center [1139, 23] width 12 height 17
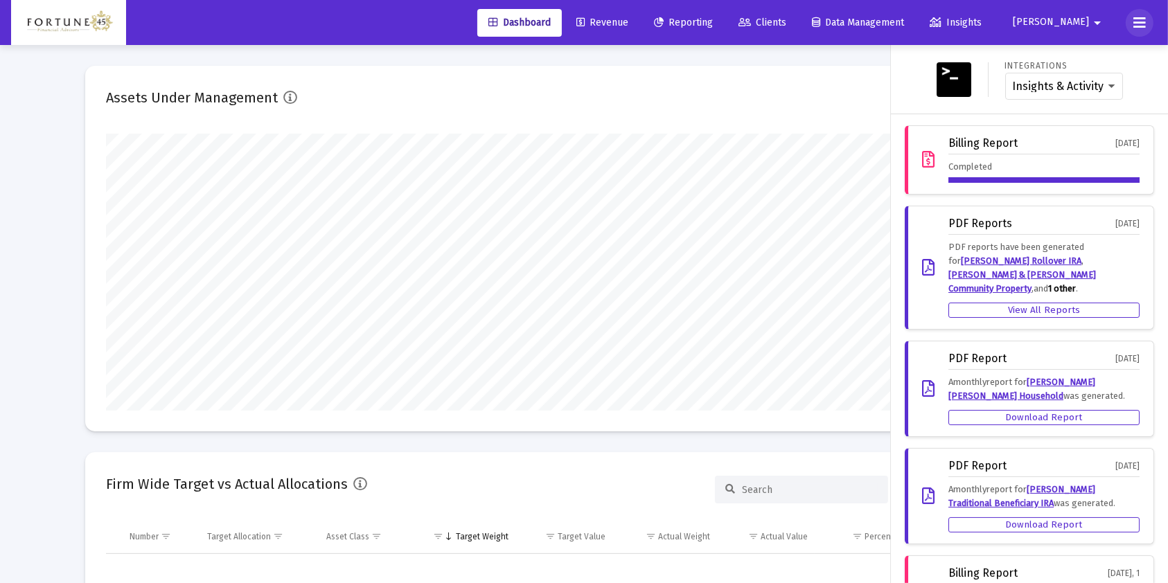
click at [1139, 18] on icon at bounding box center [1139, 23] width 12 height 17
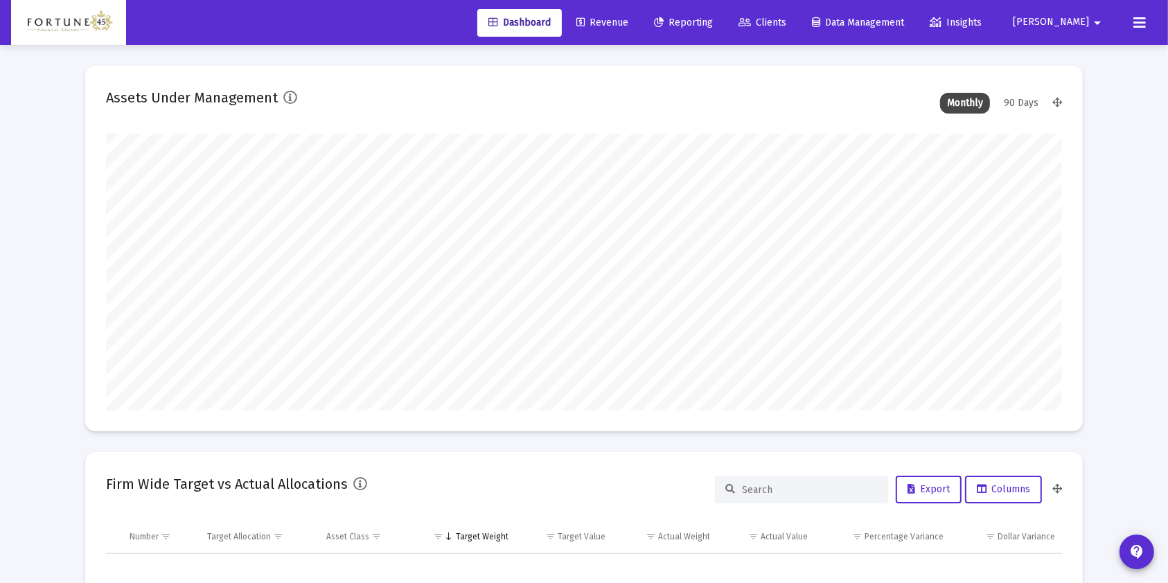
click at [639, 15] on link "Revenue" at bounding box center [602, 23] width 74 height 28
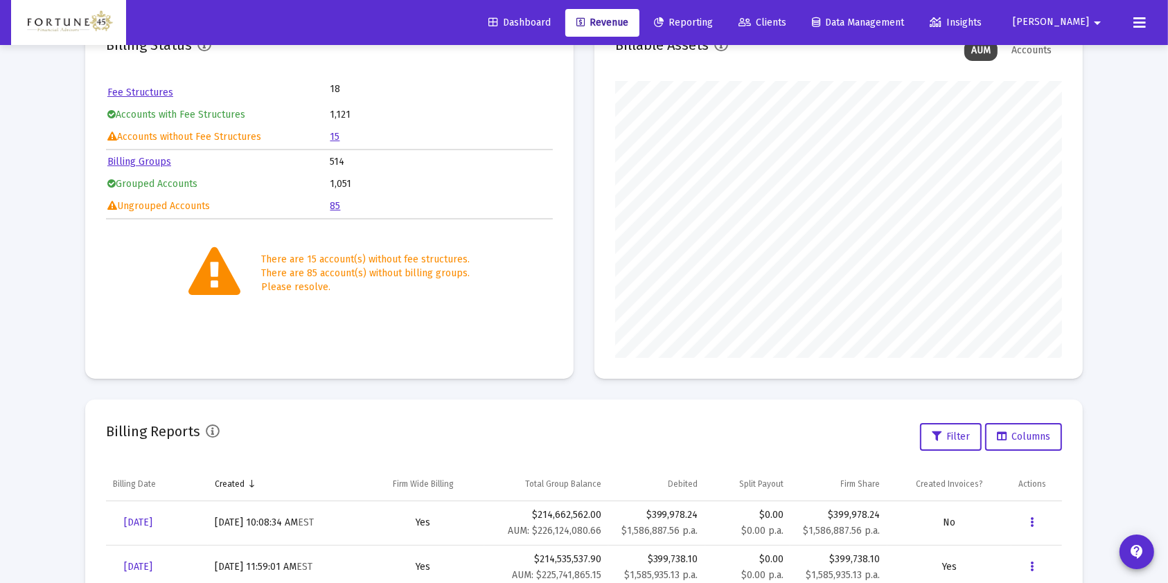
scroll to position [337, 0]
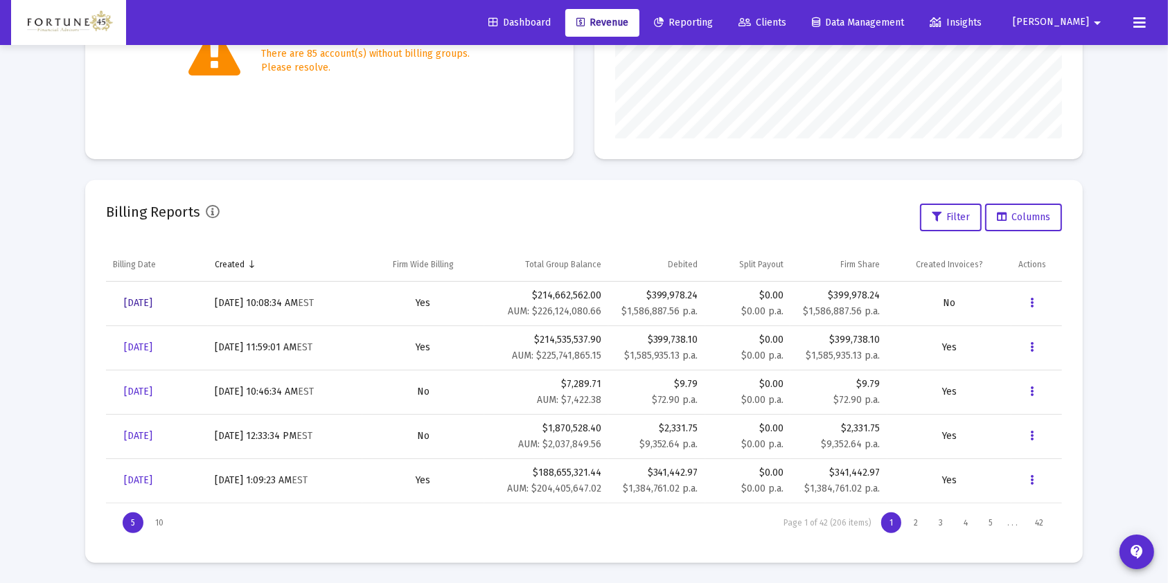
click at [140, 303] on span "[DATE]" at bounding box center [138, 303] width 28 height 12
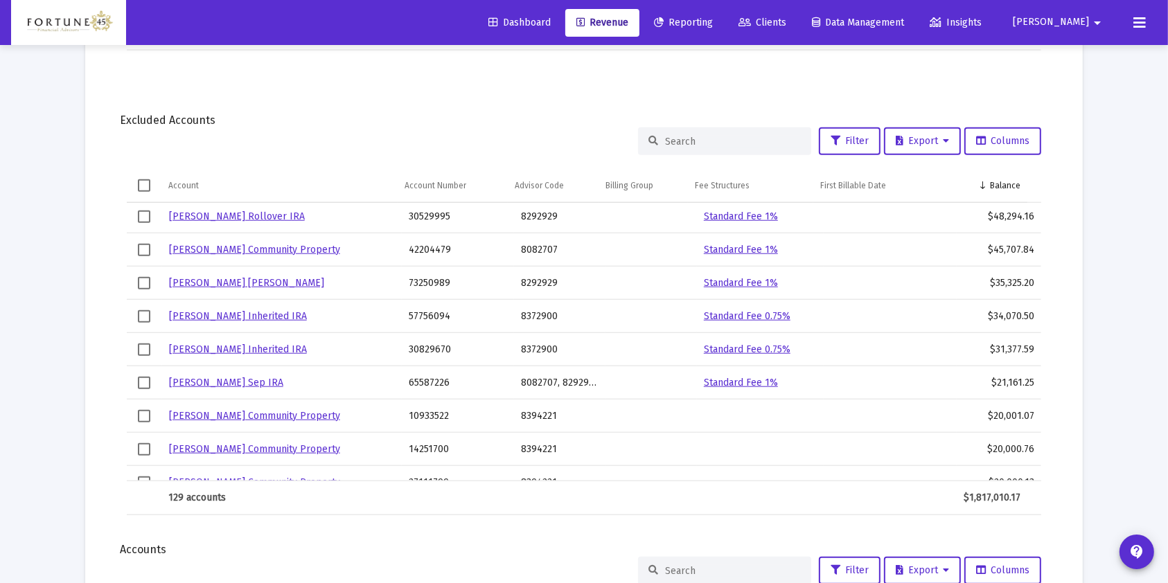
scroll to position [277, 0]
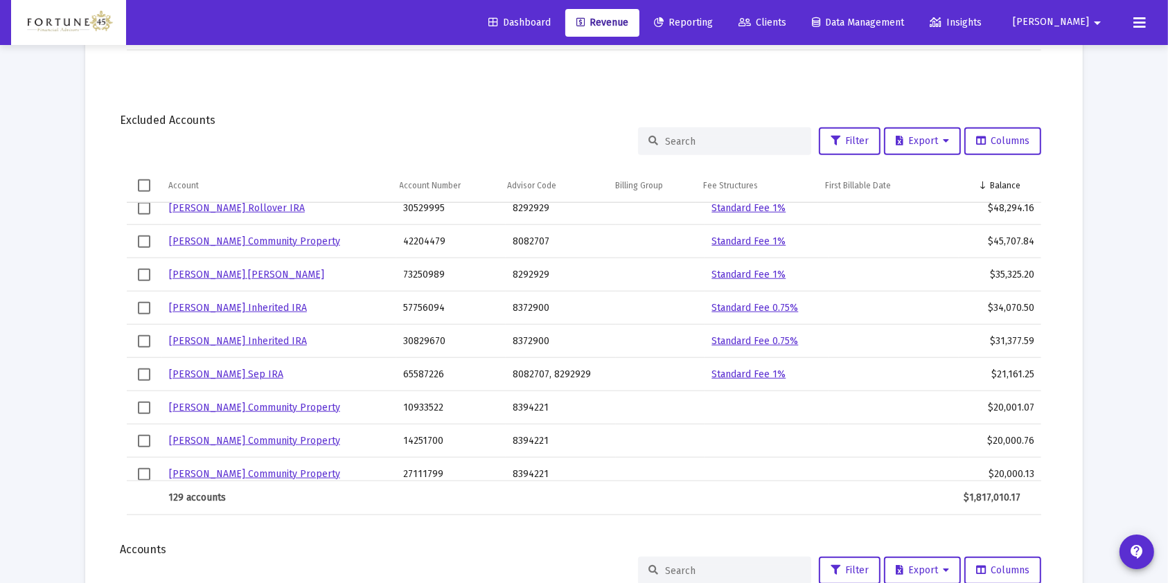
click at [224, 368] on link "Hayden Ingram Sep IRA" at bounding box center [226, 374] width 114 height 12
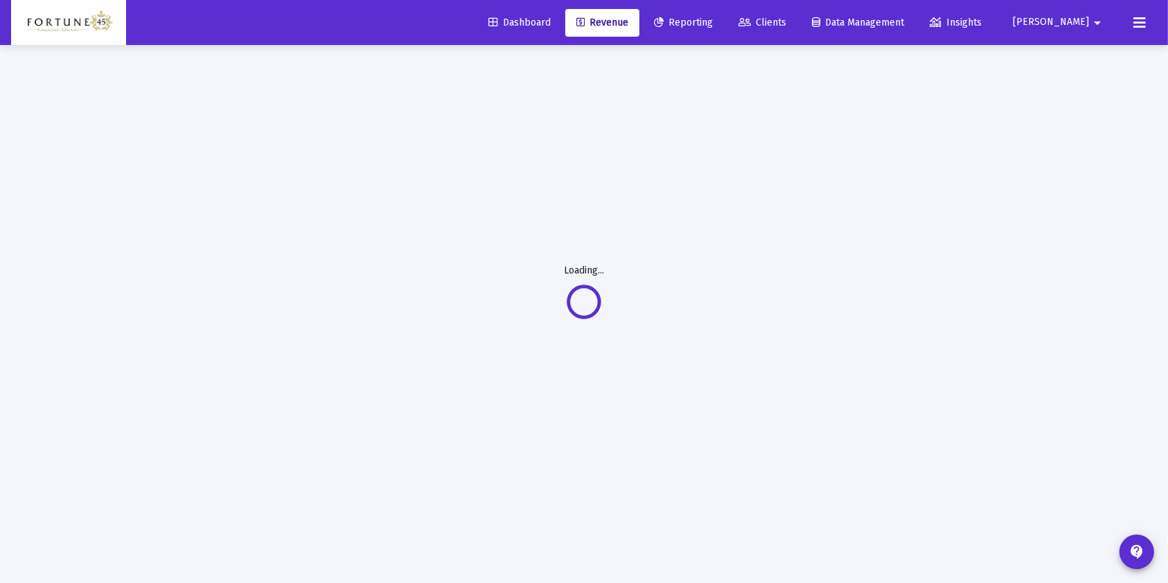
scroll to position [44, 0]
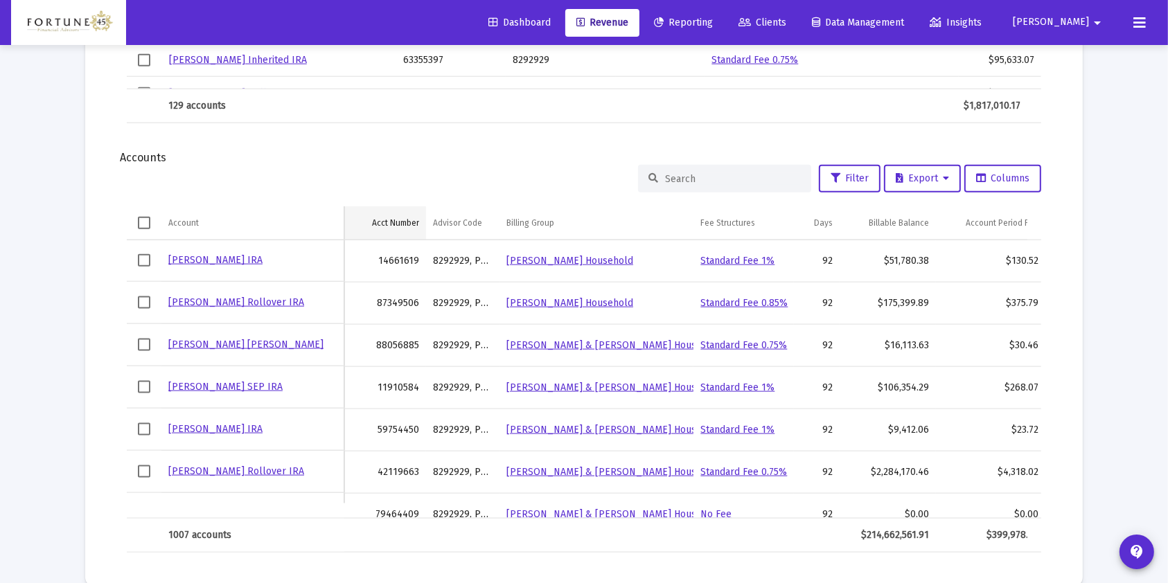
scroll to position [1706, 0]
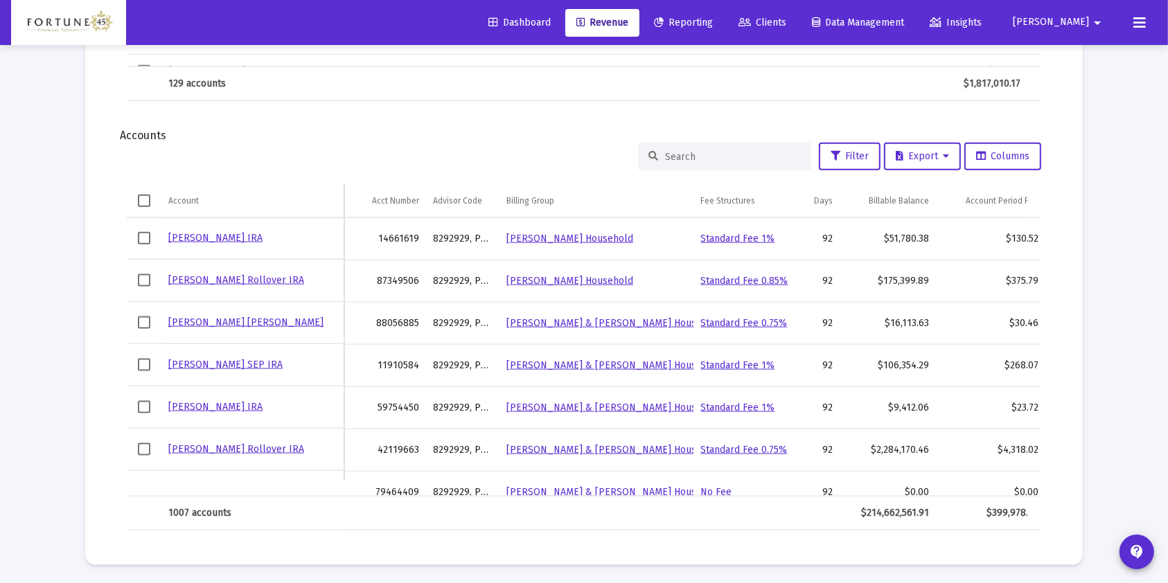
click at [713, 151] on input at bounding box center [733, 157] width 136 height 12
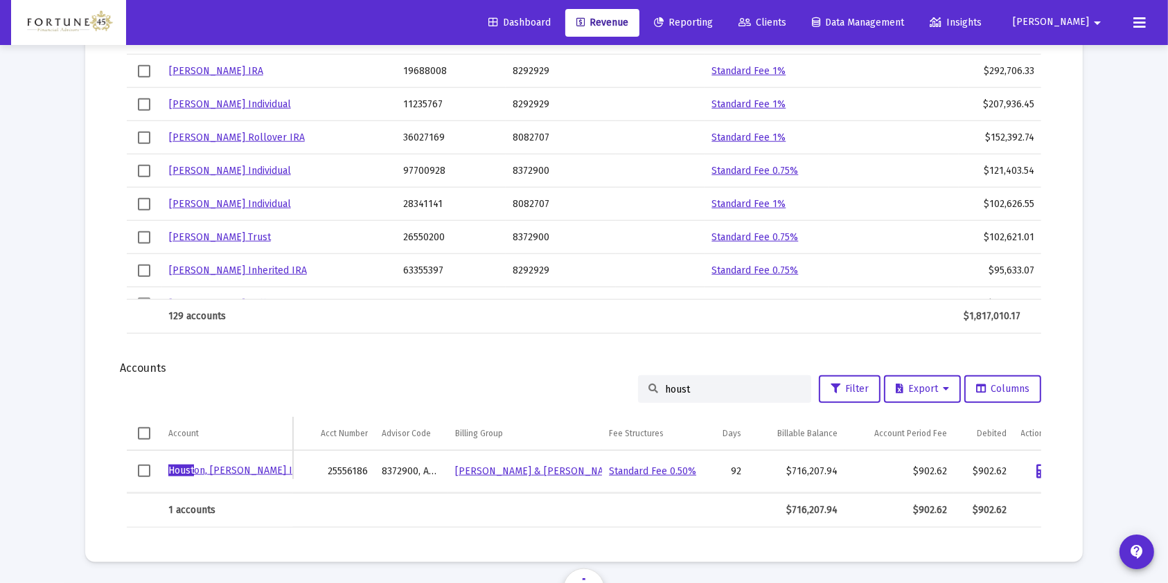
scroll to position [1486, 0]
type input "houst"
